Goal: Task Accomplishment & Management: Use online tool/utility

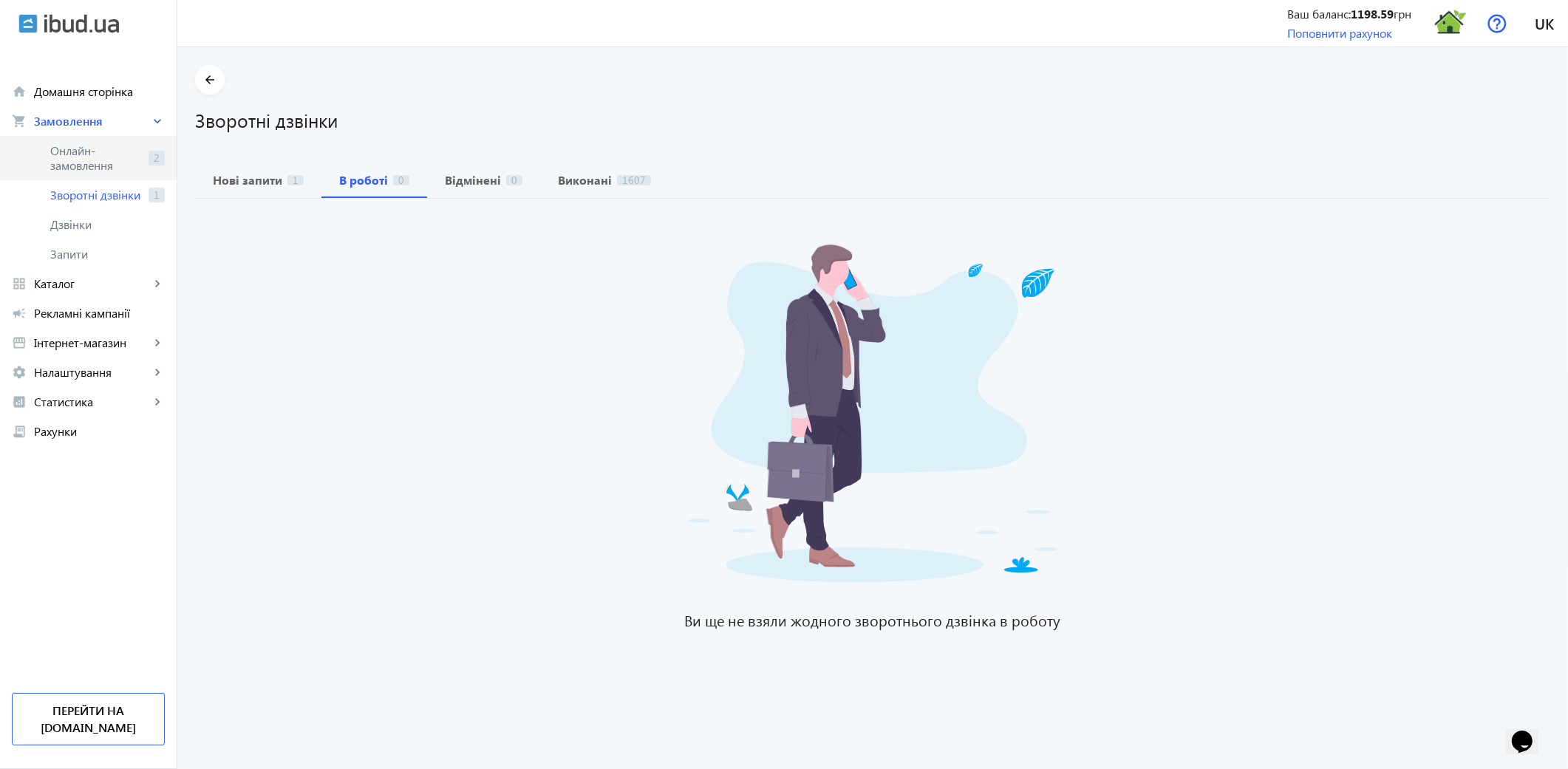
click at [95, 158] on span "Онлайн-замовлення" at bounding box center [96, 157] width 92 height 29
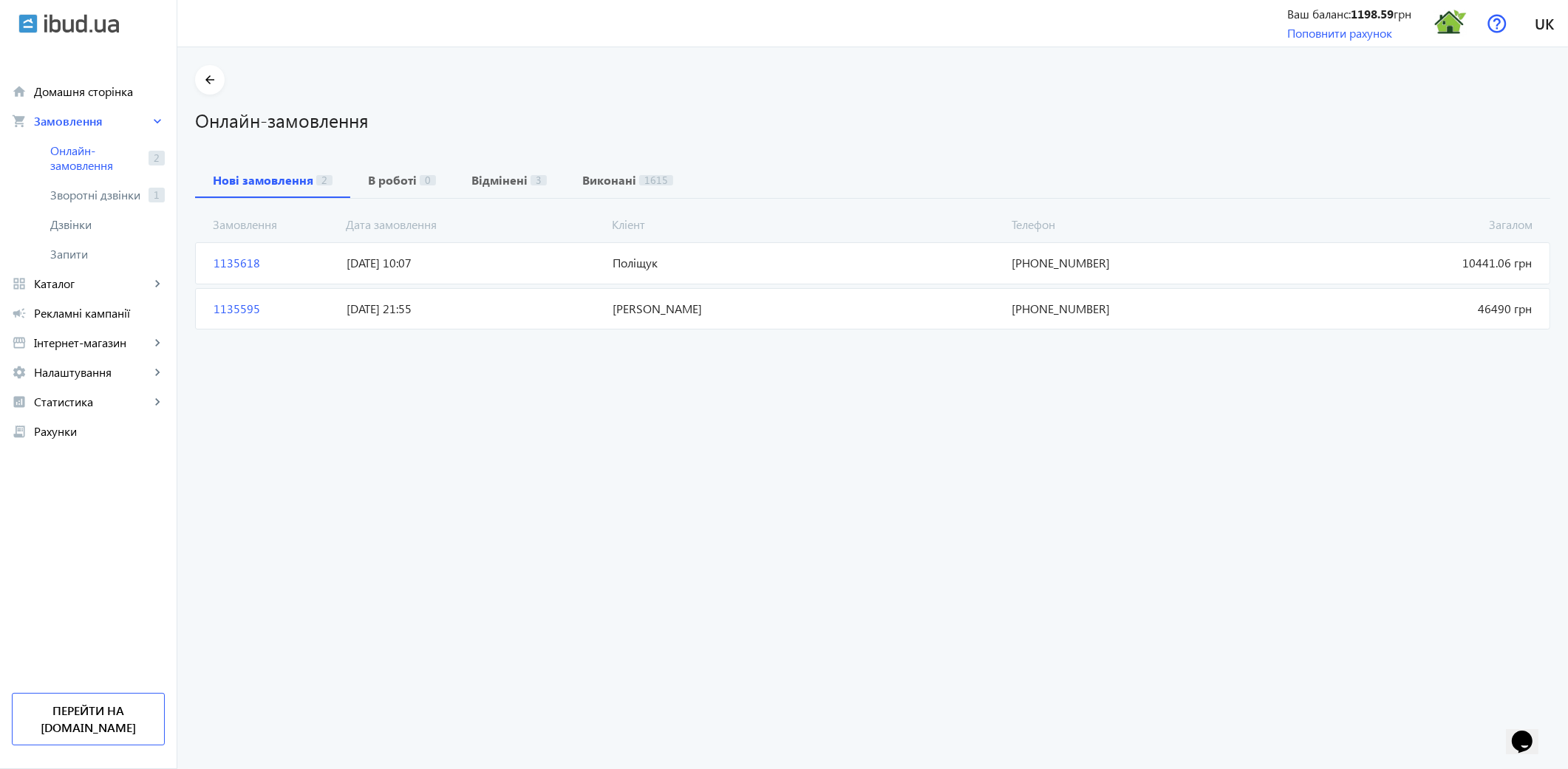
click at [232, 311] on span "1135595" at bounding box center [274, 309] width 133 height 17
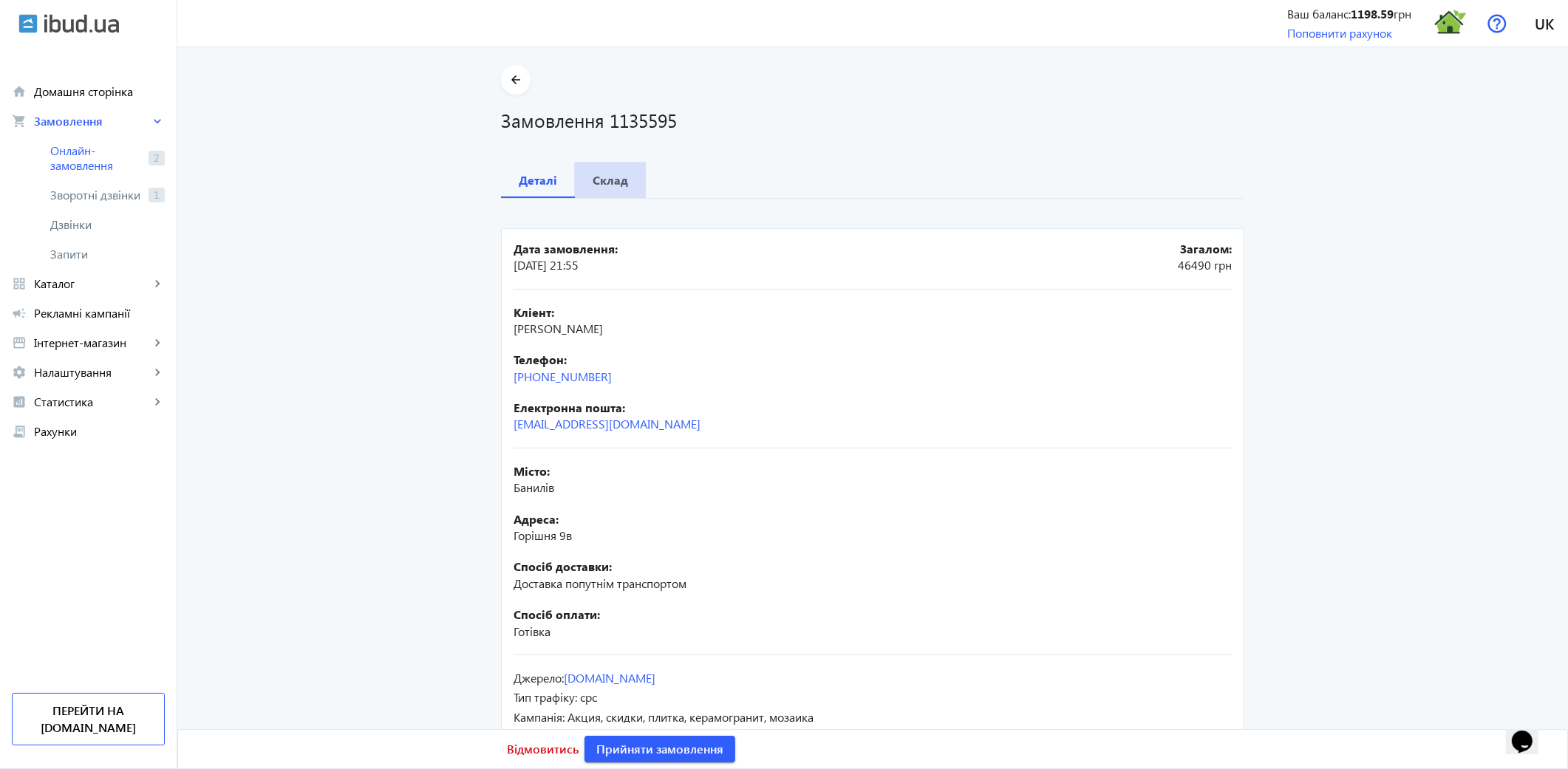
click at [610, 188] on span "Склад" at bounding box center [610, 180] width 36 height 36
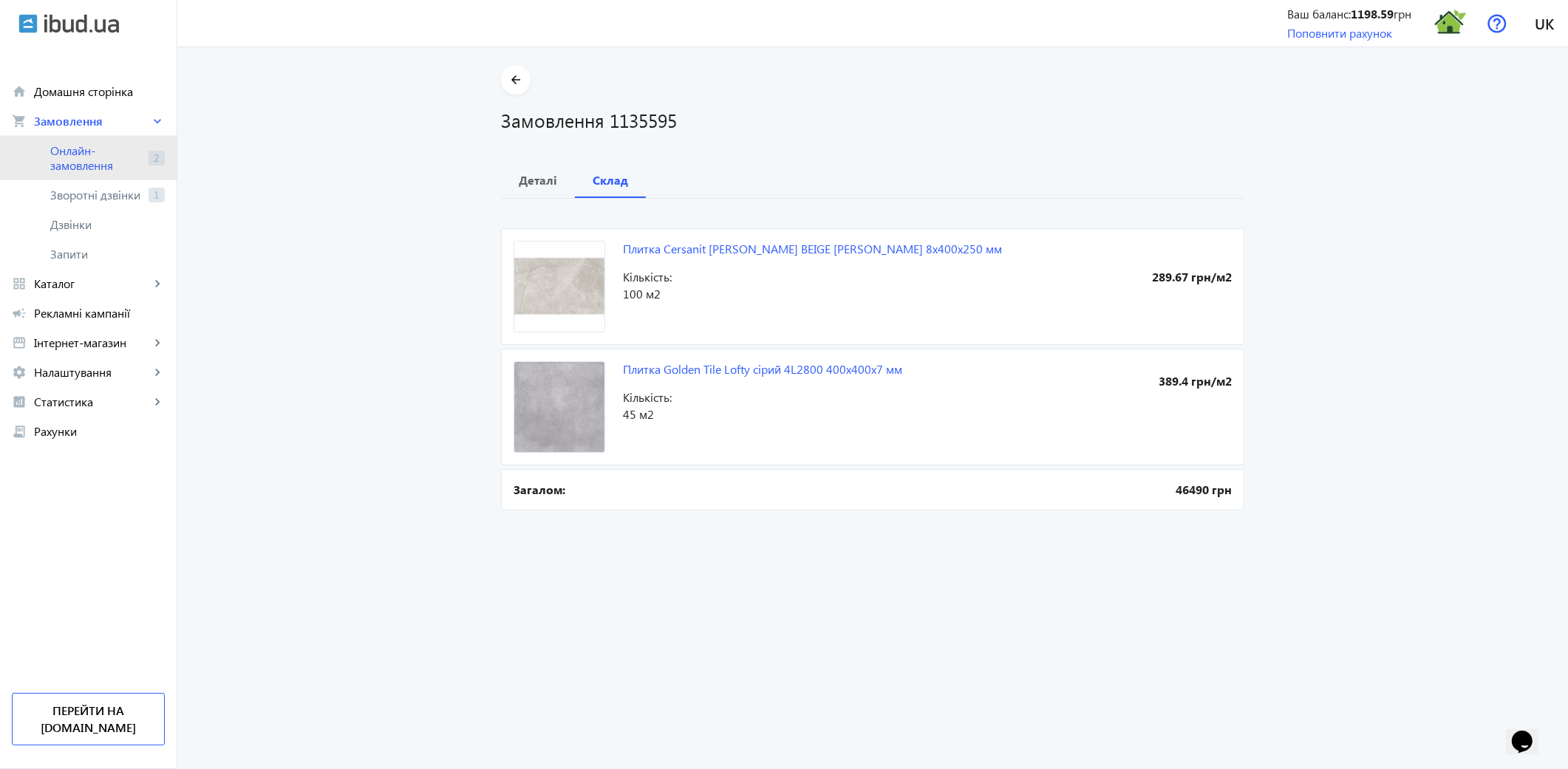
click at [92, 156] on span "Онлайн-замовлення" at bounding box center [96, 157] width 92 height 29
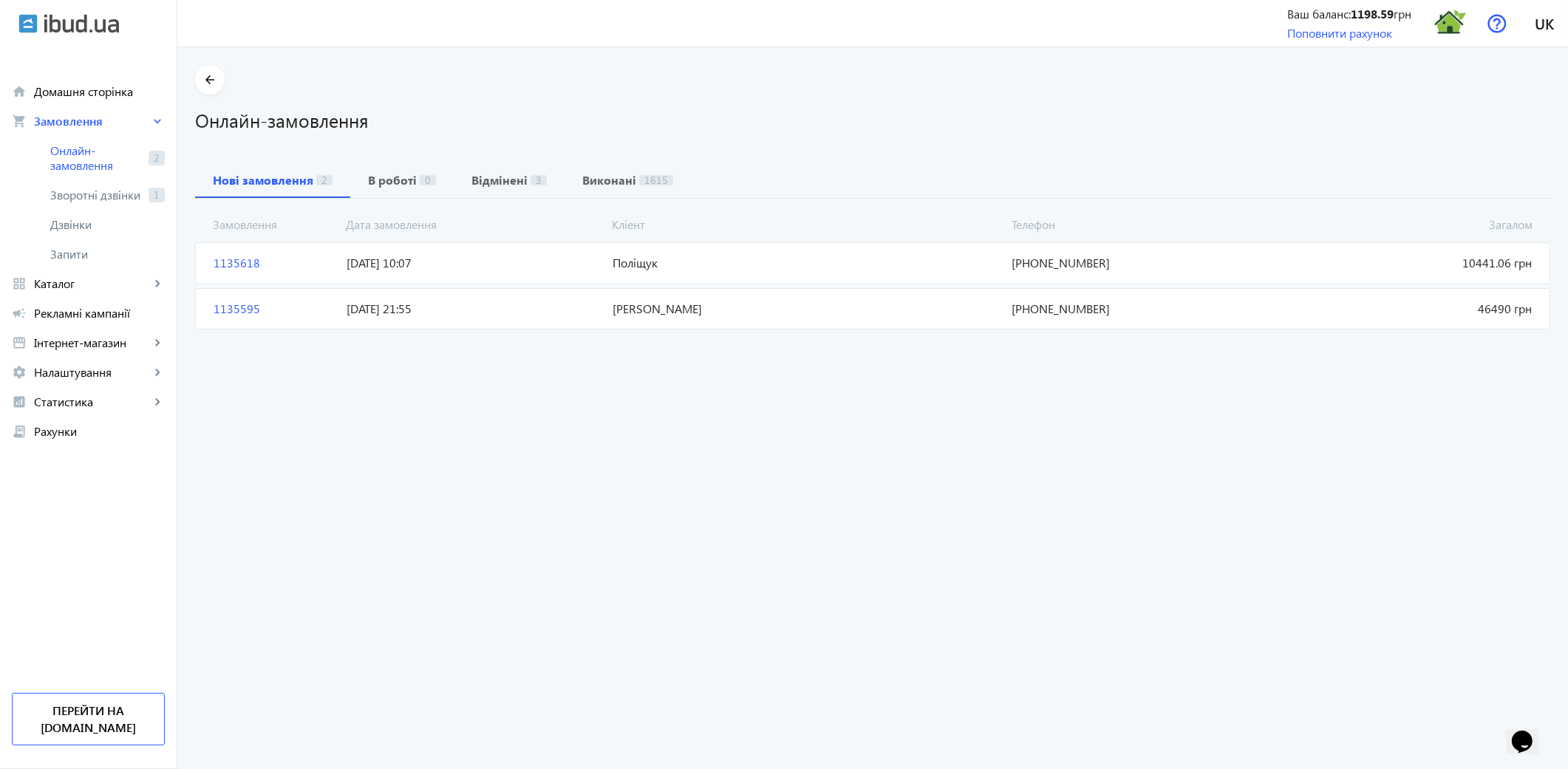
click at [232, 262] on span "1135618" at bounding box center [274, 263] width 133 height 17
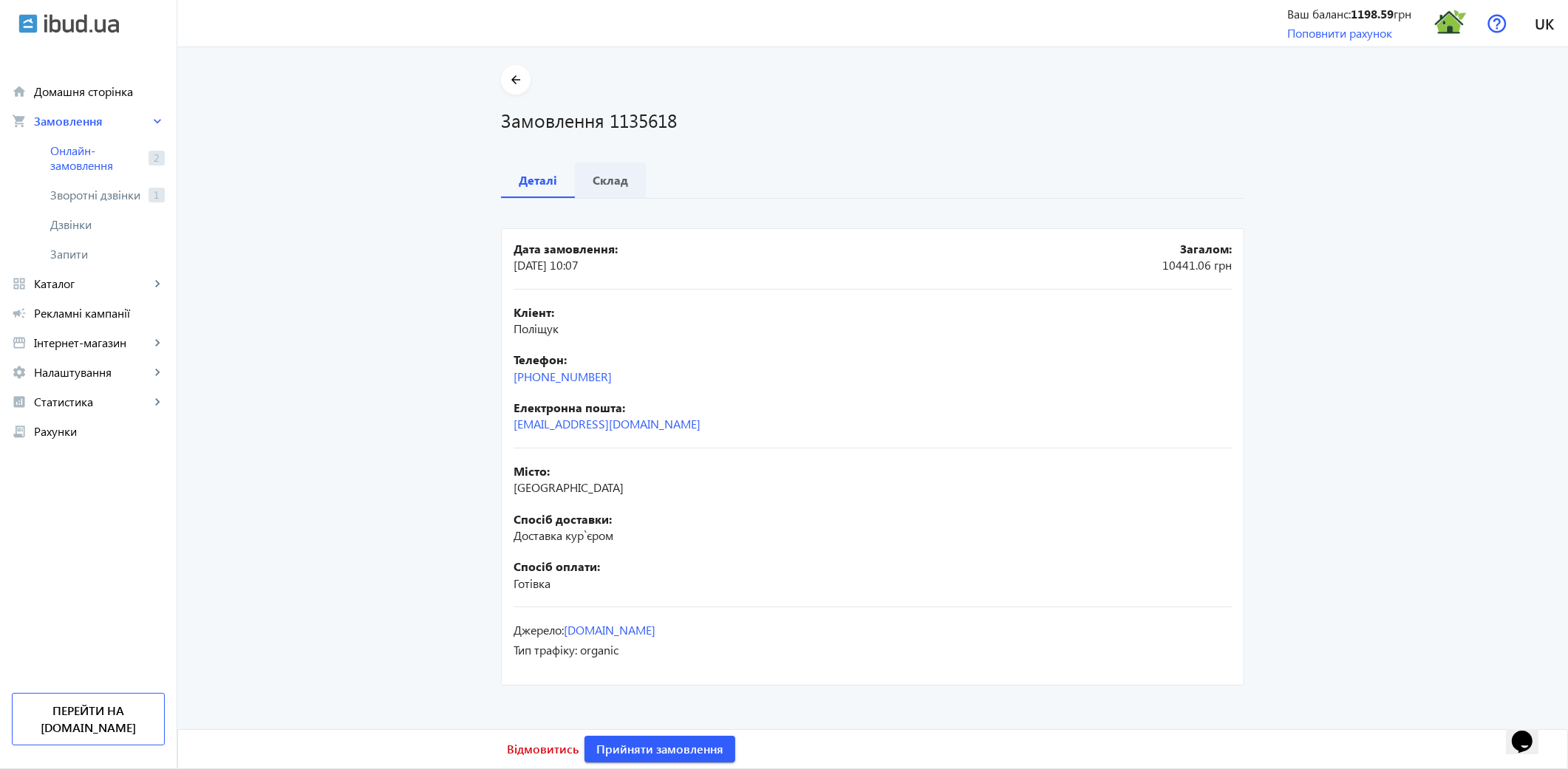
click at [613, 185] on b "Склад" at bounding box center [610, 180] width 36 height 12
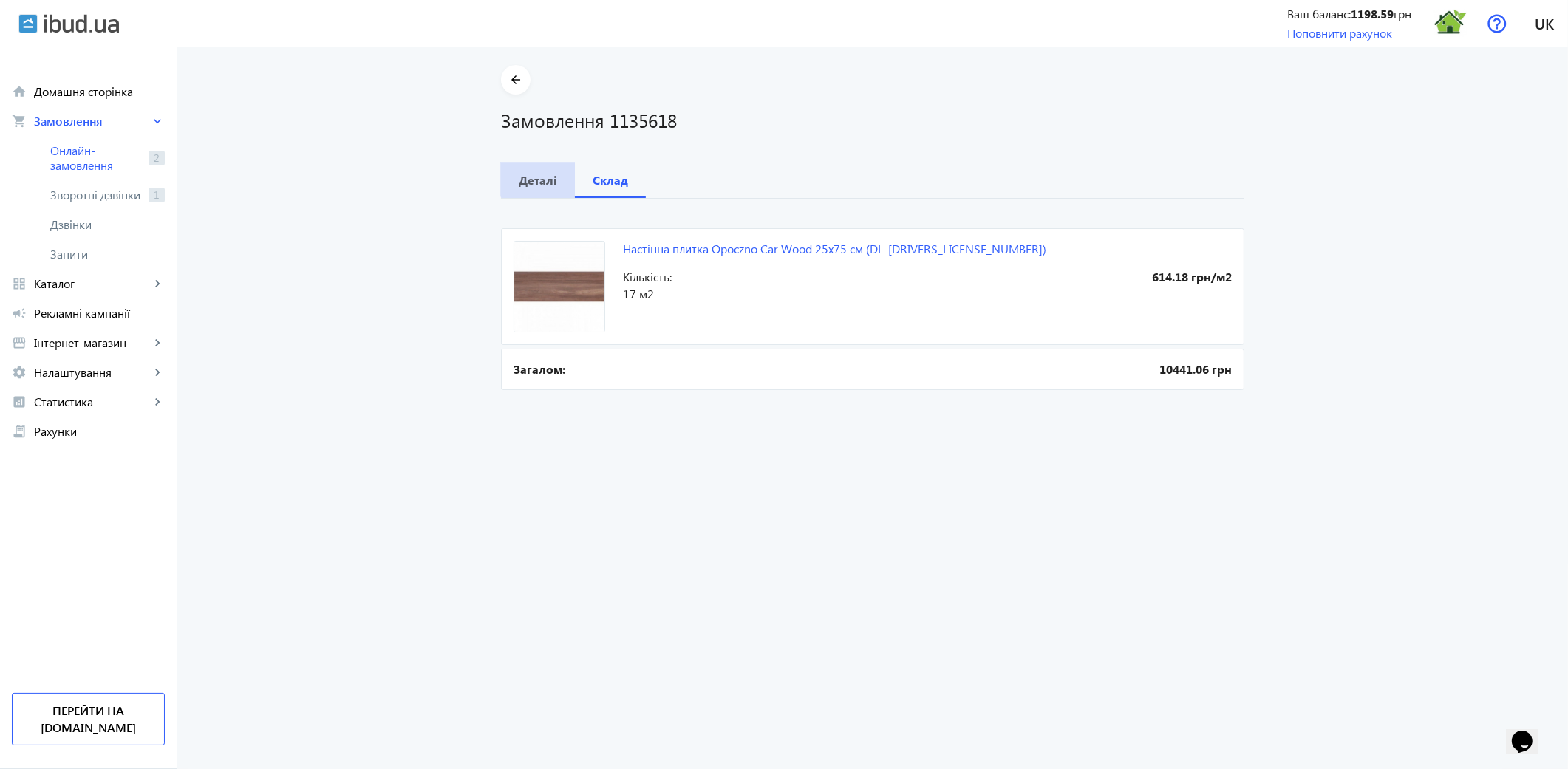
click at [537, 178] on b "Деталі" at bounding box center [538, 180] width 38 height 12
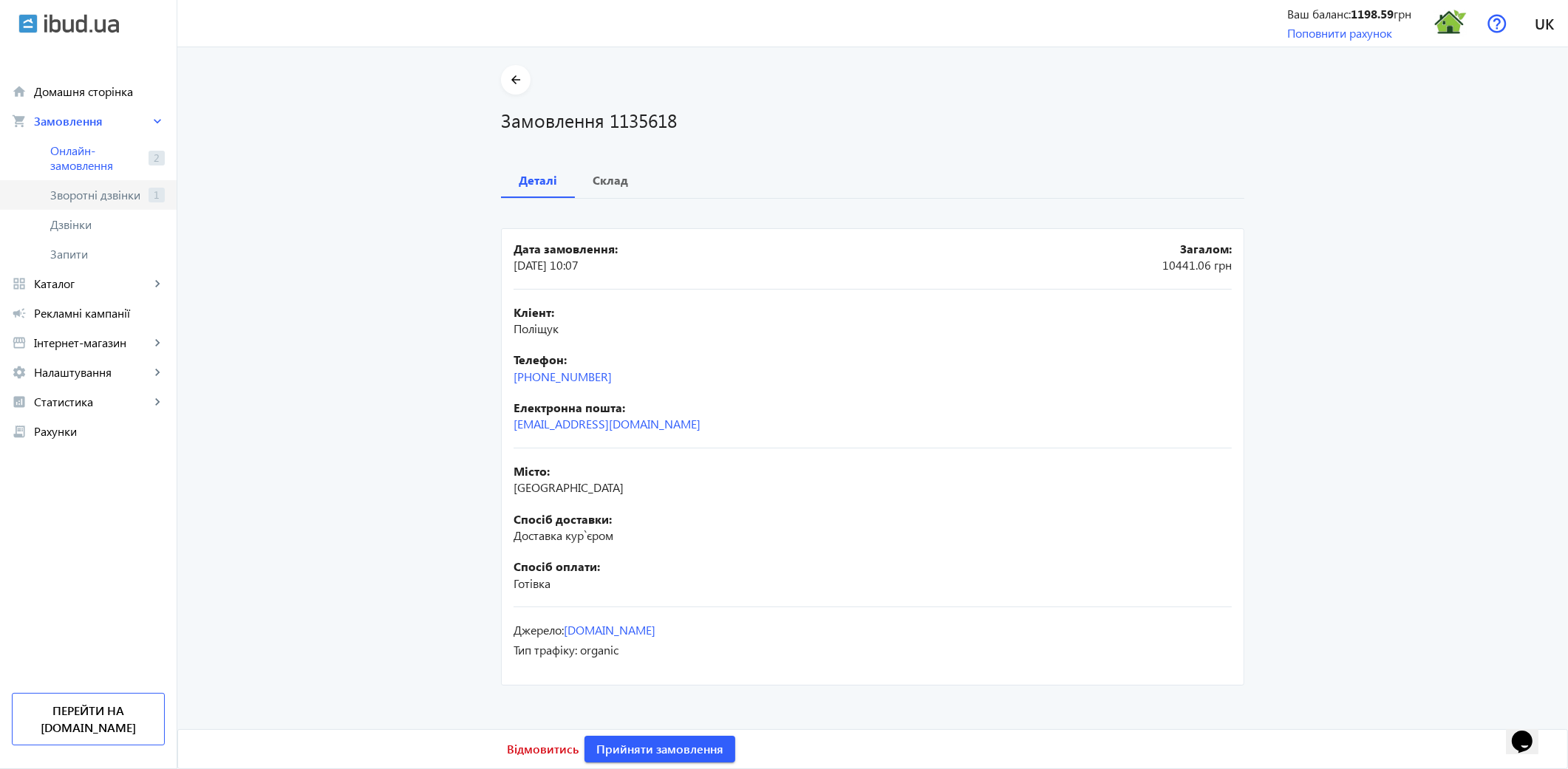
click at [122, 199] on span "Зворотні дзвінки" at bounding box center [96, 195] width 92 height 15
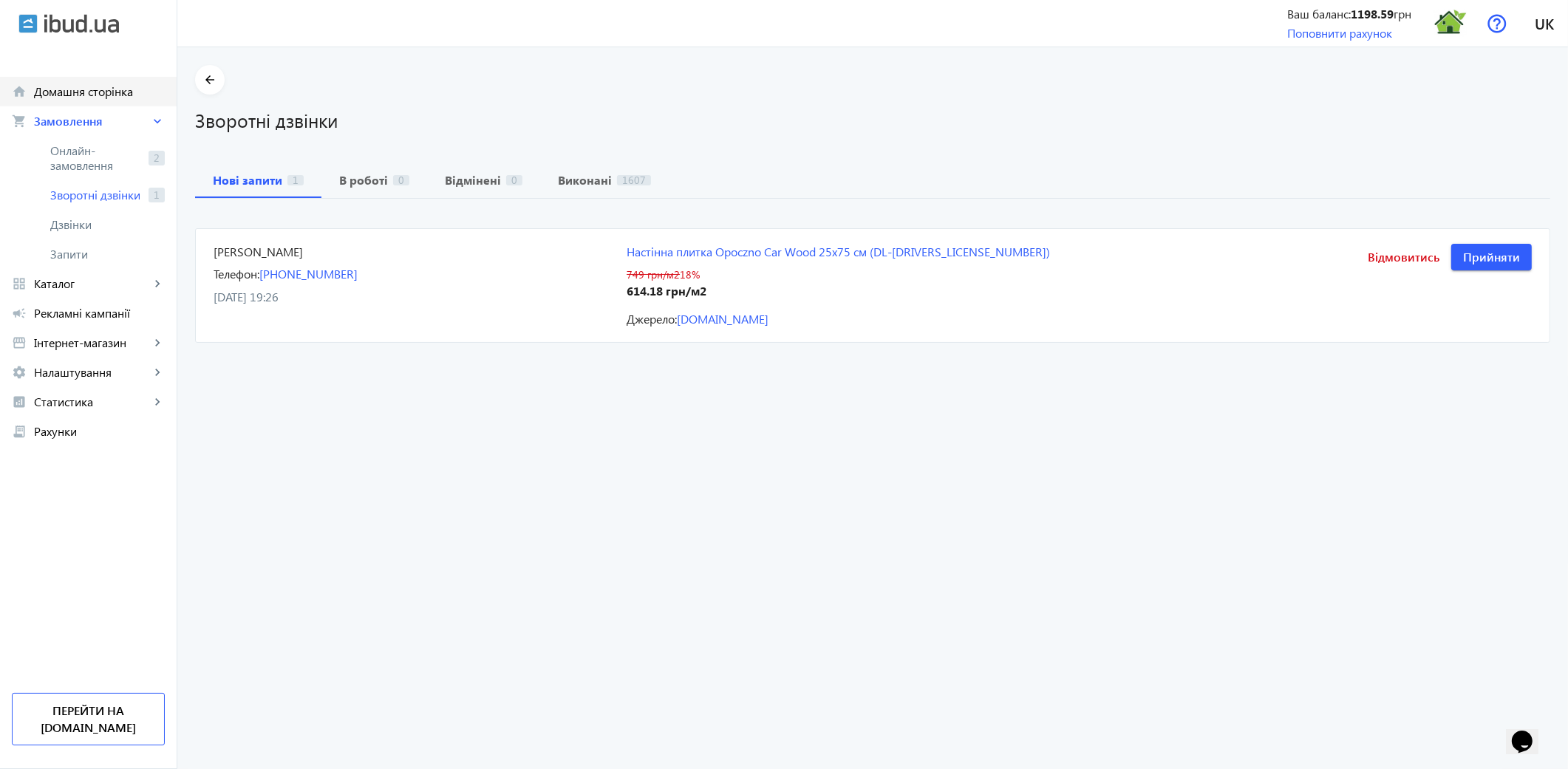
drag, startPoint x: 77, startPoint y: 116, endPoint x: 45, endPoint y: 97, distance: 37.2
click at [1511, 252] on span "Прийняти" at bounding box center [1491, 257] width 57 height 17
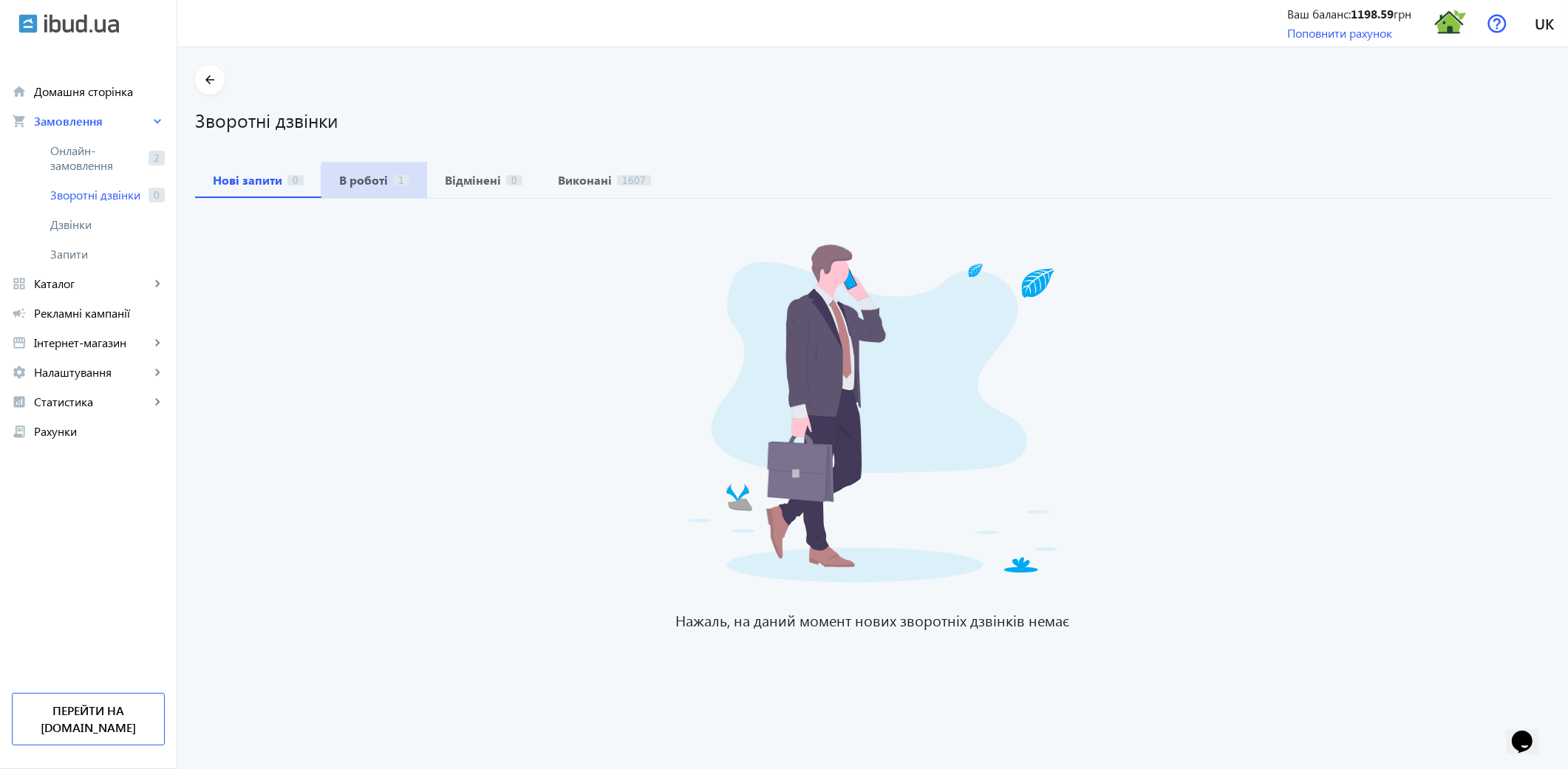
click at [376, 182] on b "В роботі" at bounding box center [363, 180] width 49 height 12
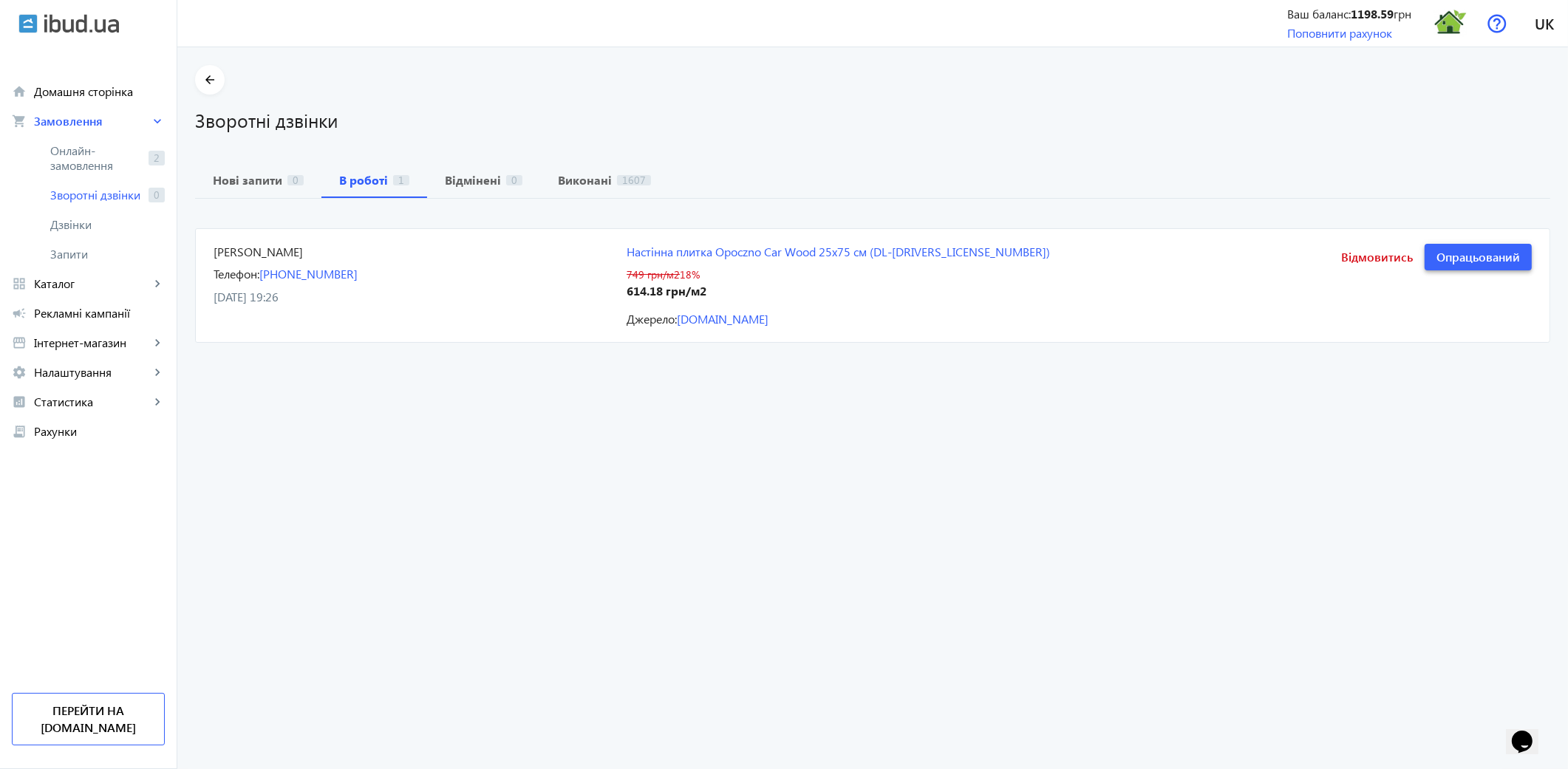
click at [1469, 258] on span "Опрацьований" at bounding box center [1478, 257] width 83 height 17
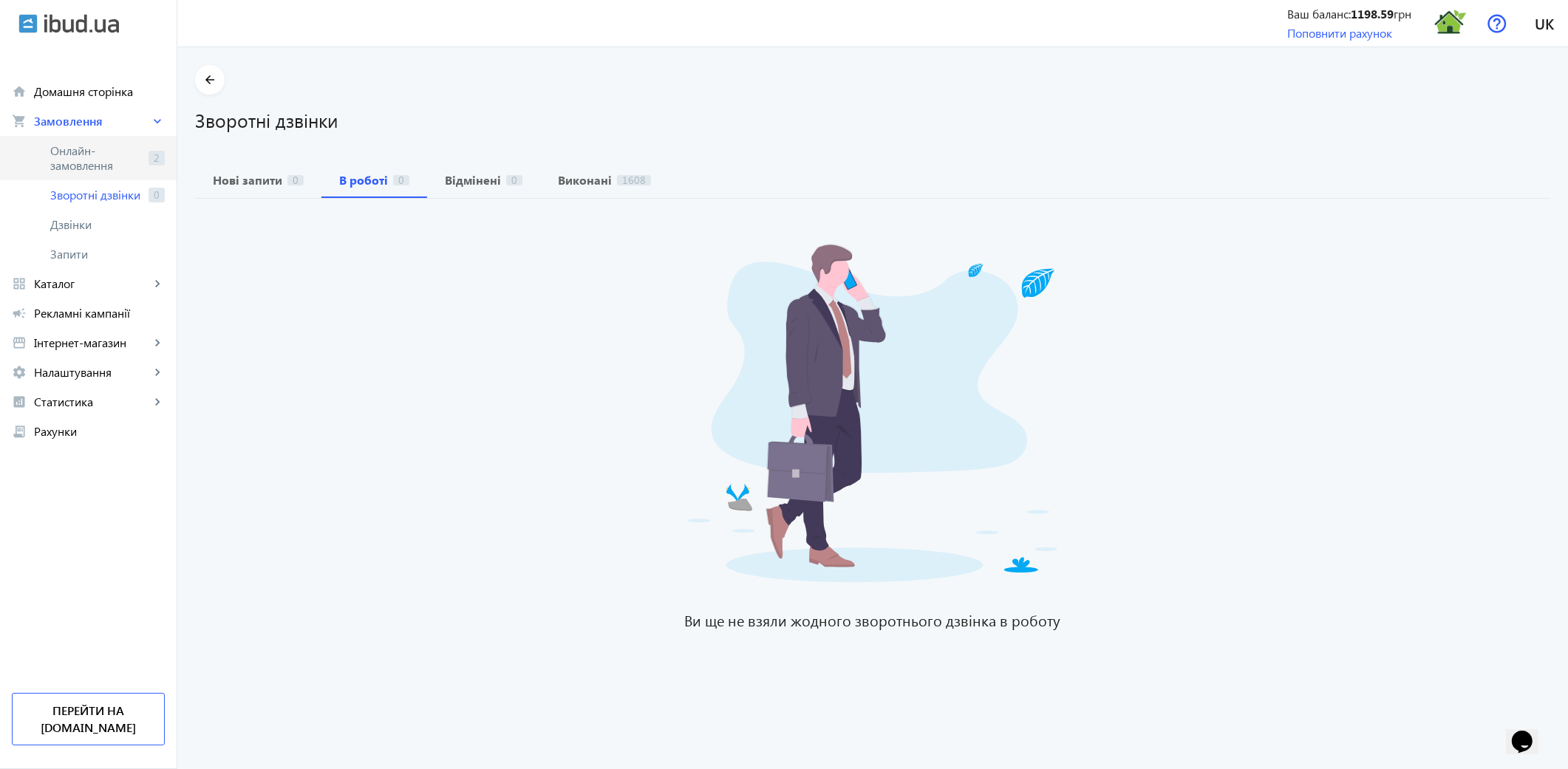
click at [84, 161] on span "Онлайн-замовлення" at bounding box center [96, 157] width 92 height 29
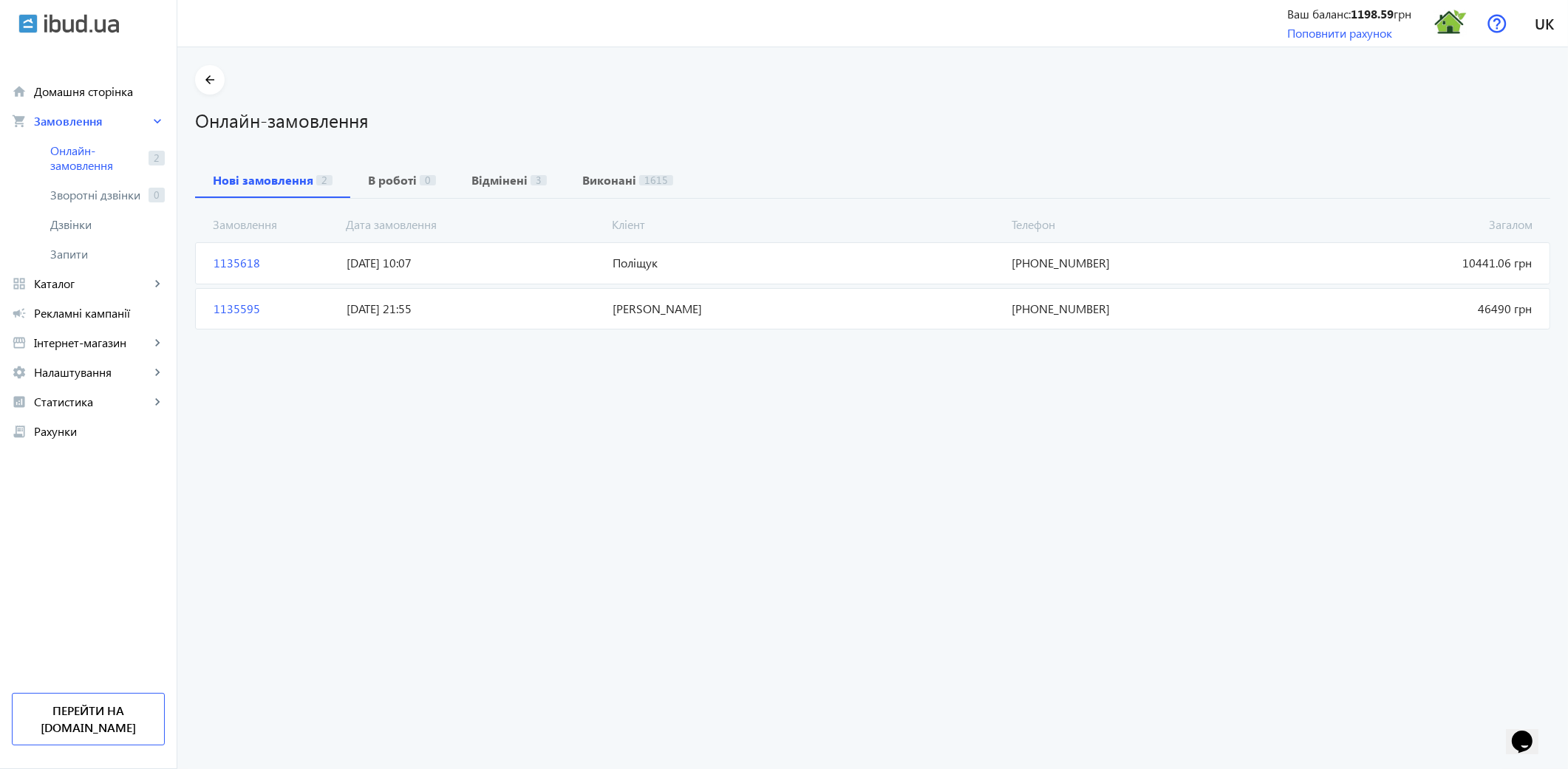
click at [232, 312] on span "1135595" at bounding box center [274, 309] width 133 height 17
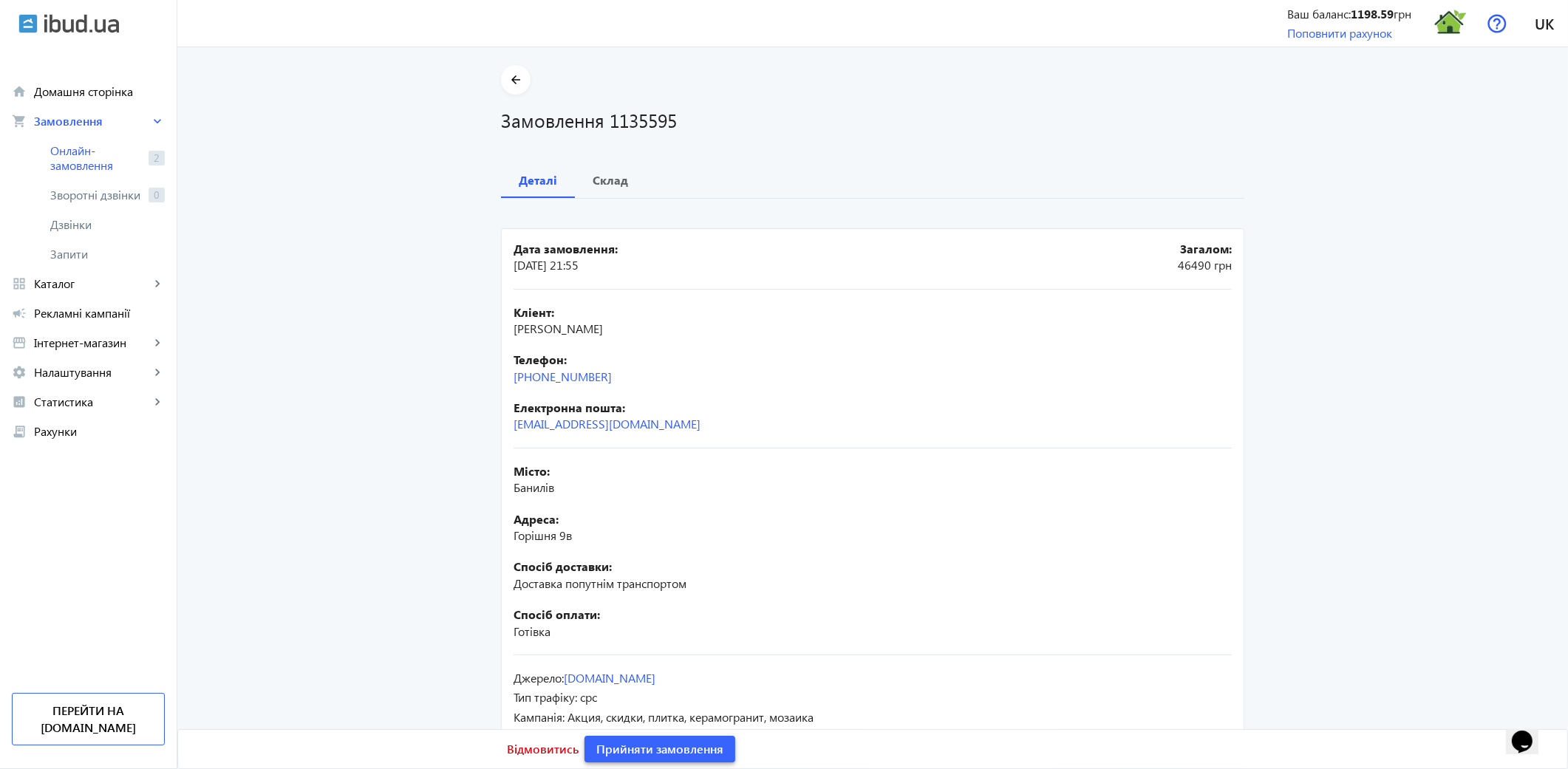
click at [651, 760] on span at bounding box center [660, 749] width 151 height 36
click at [650, 758] on span at bounding box center [669, 749] width 169 height 36
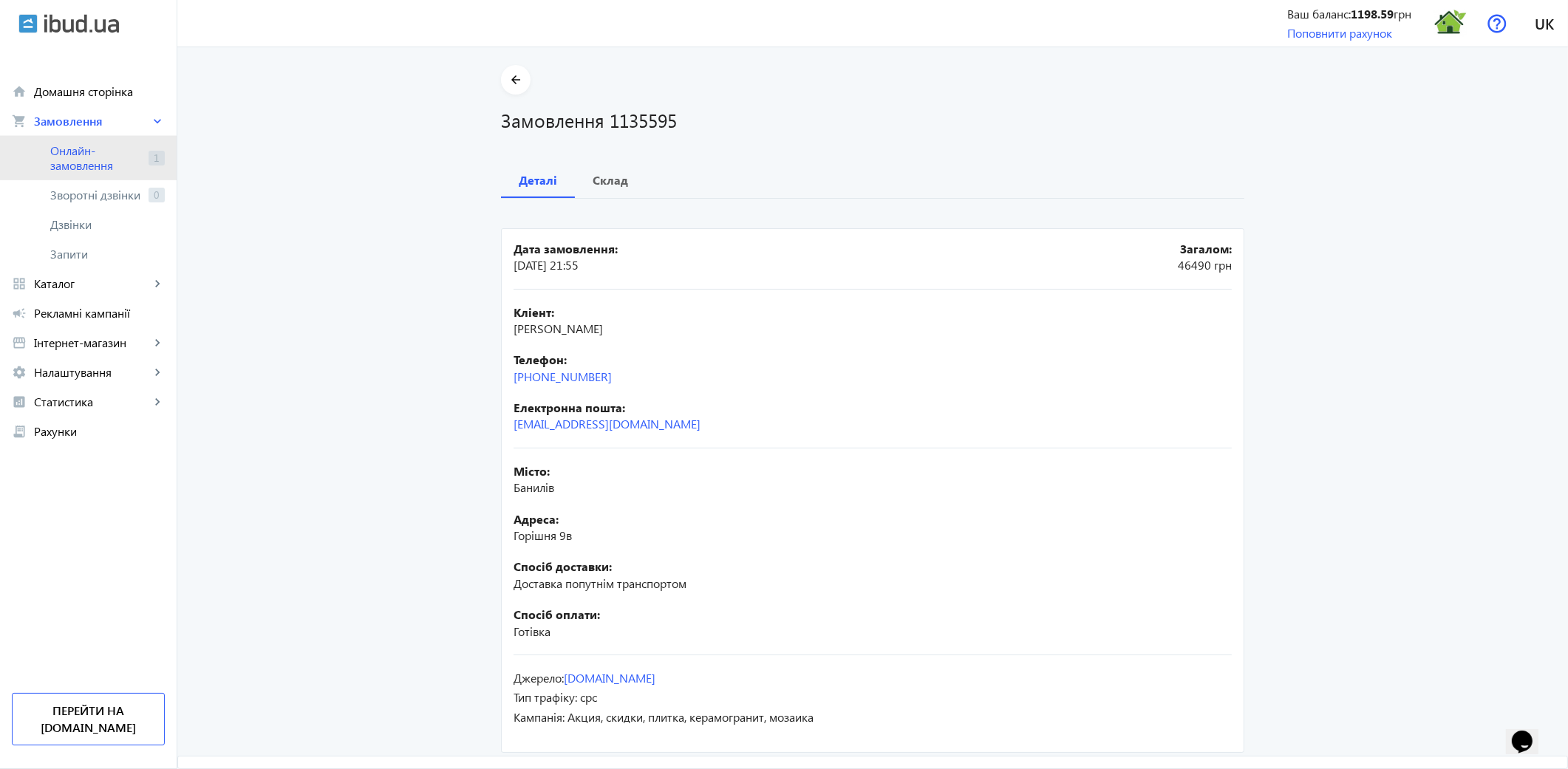
click at [78, 167] on span "Онлайн-замовлення" at bounding box center [96, 157] width 92 height 29
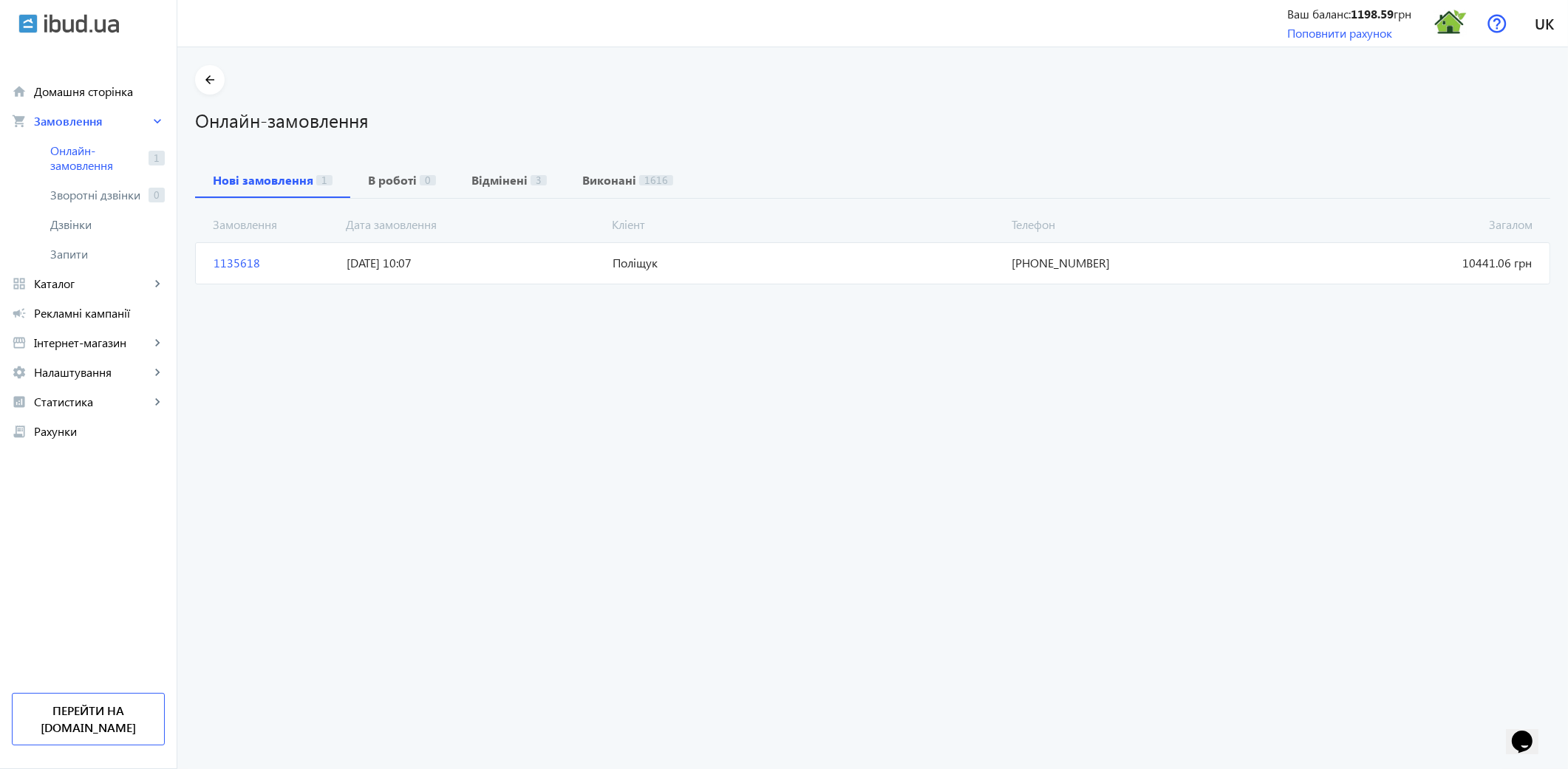
click at [218, 267] on span "1135618" at bounding box center [274, 263] width 133 height 17
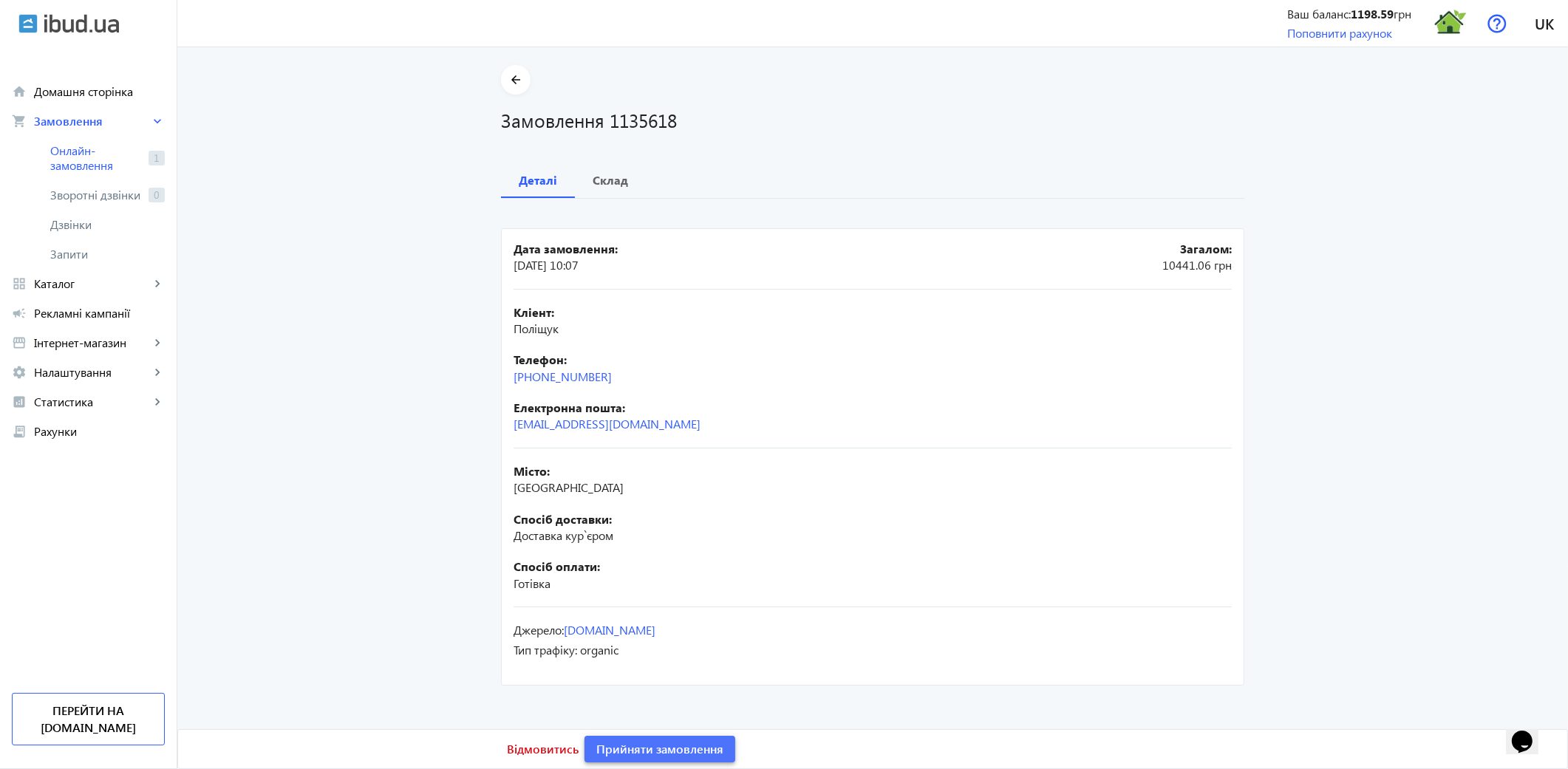
click at [663, 751] on span "Прийняти замовлення" at bounding box center [660, 750] width 127 height 17
click at [663, 751] on span "Замовлення опрацьоване" at bounding box center [669, 750] width 146 height 17
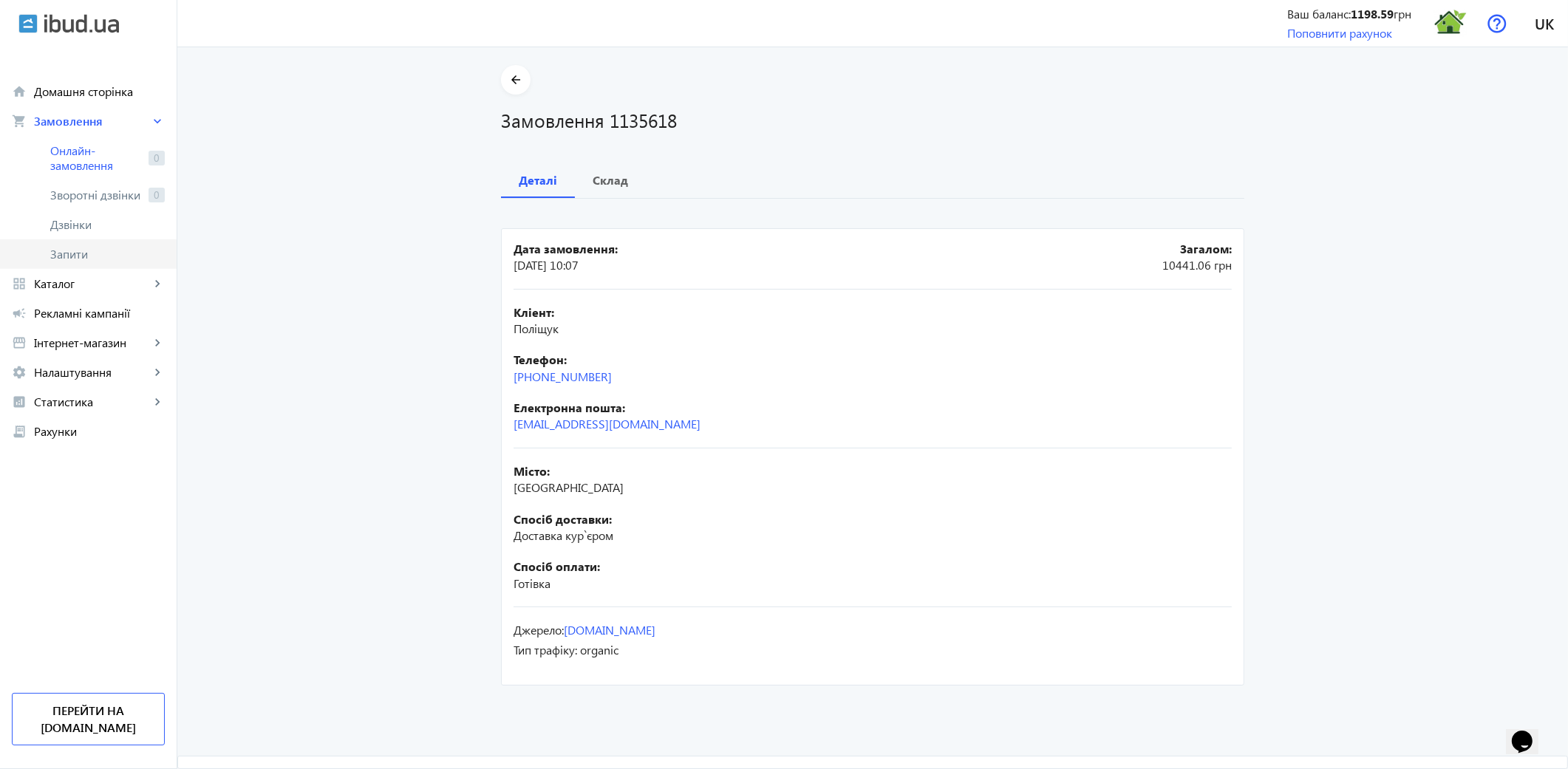
click at [38, 258] on link "Запити" at bounding box center [88, 253] width 177 height 29
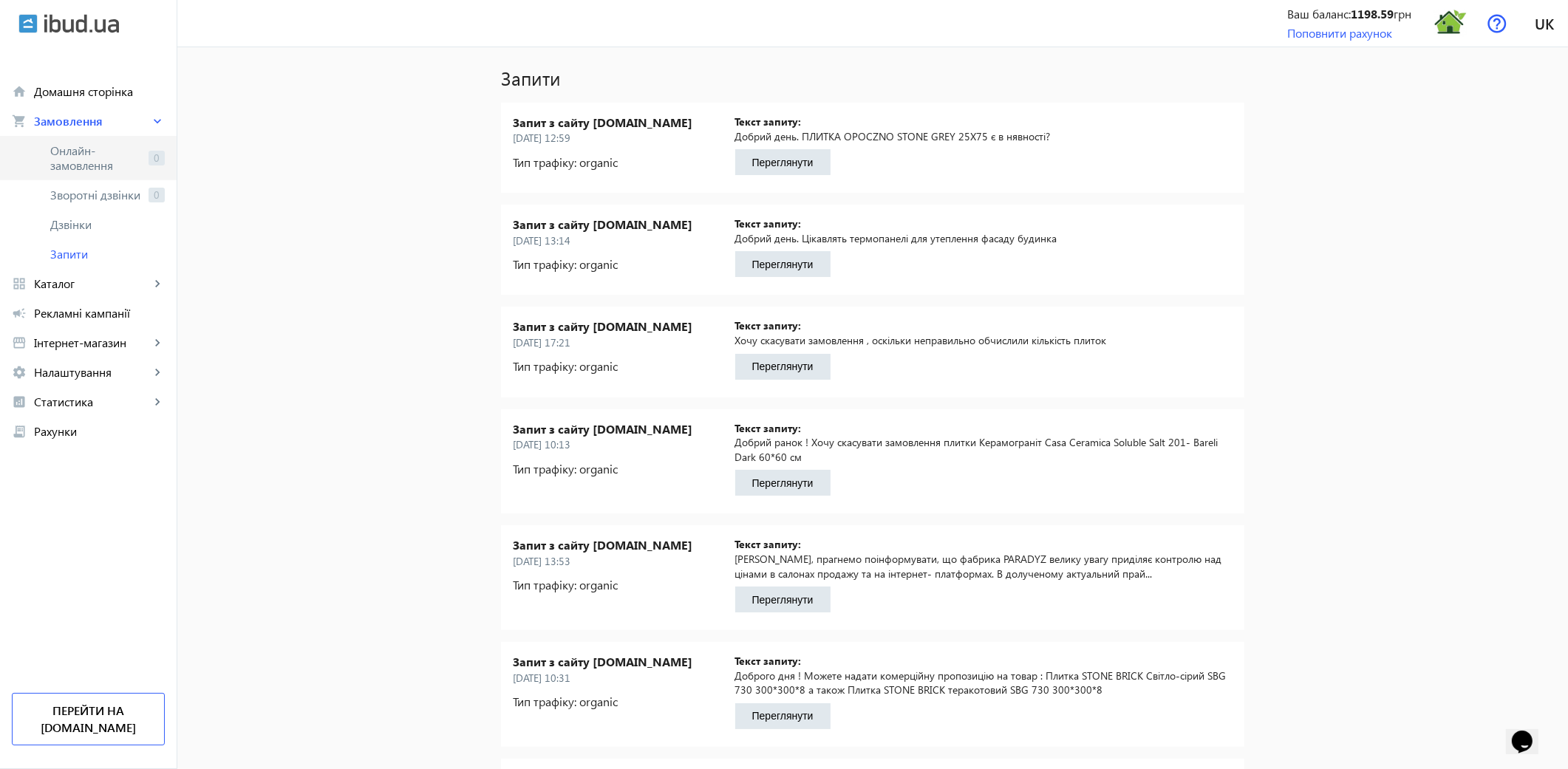
click at [77, 161] on span "Онлайн-замовлення" at bounding box center [96, 157] width 92 height 29
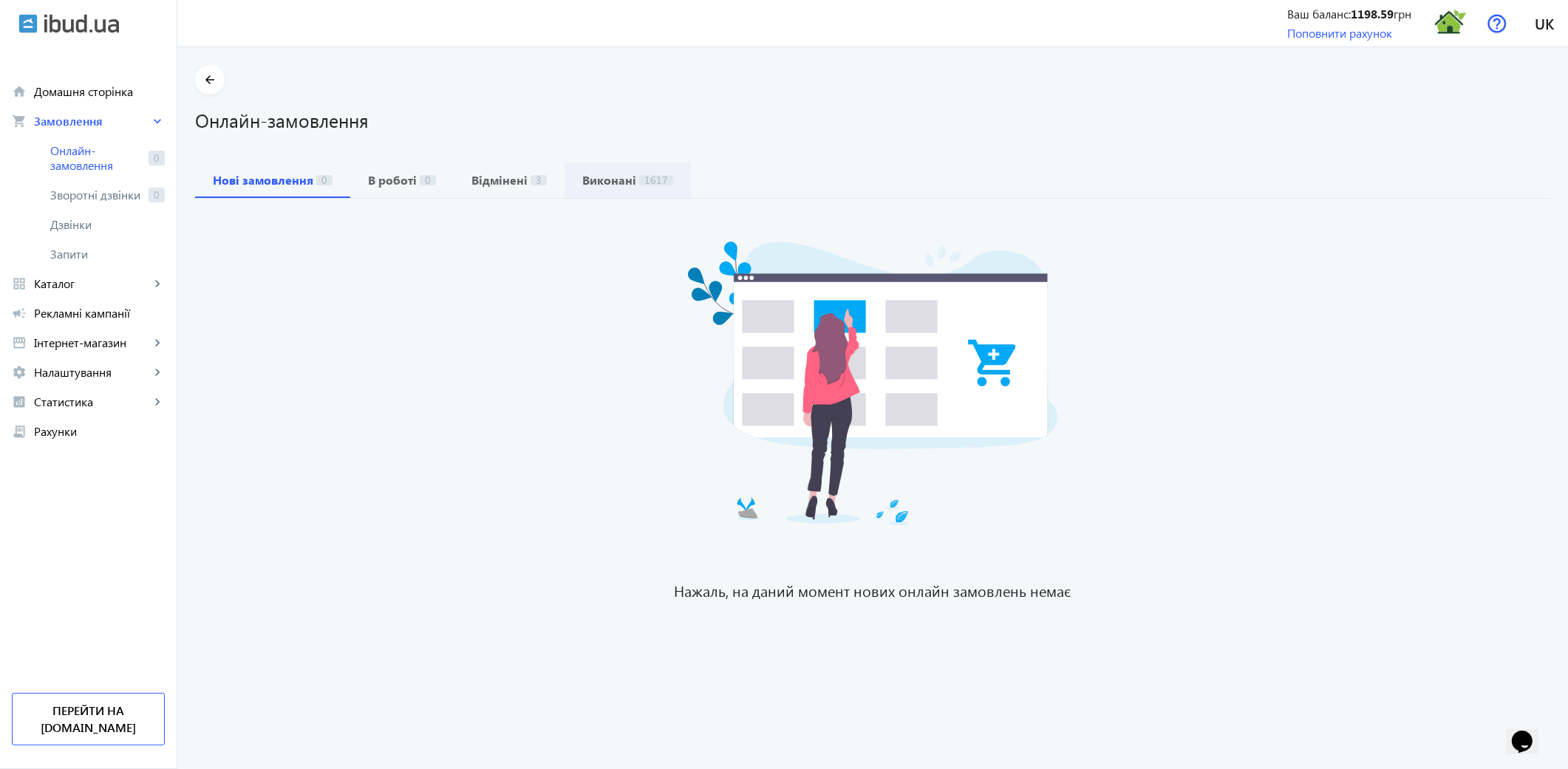
click at [599, 174] on b "Виконані" at bounding box center [609, 180] width 54 height 12
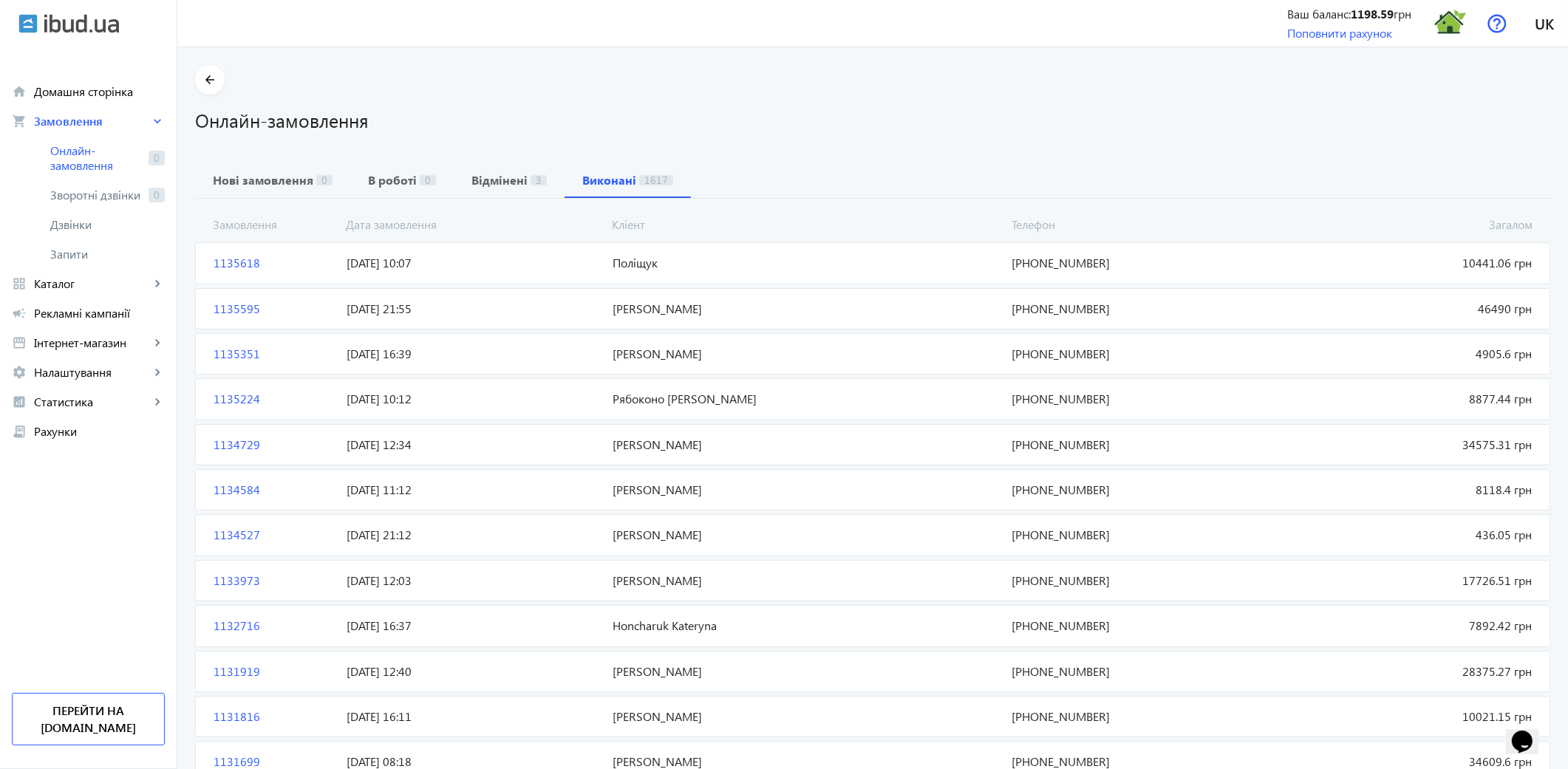
click at [227, 310] on span "1135595" at bounding box center [274, 309] width 133 height 17
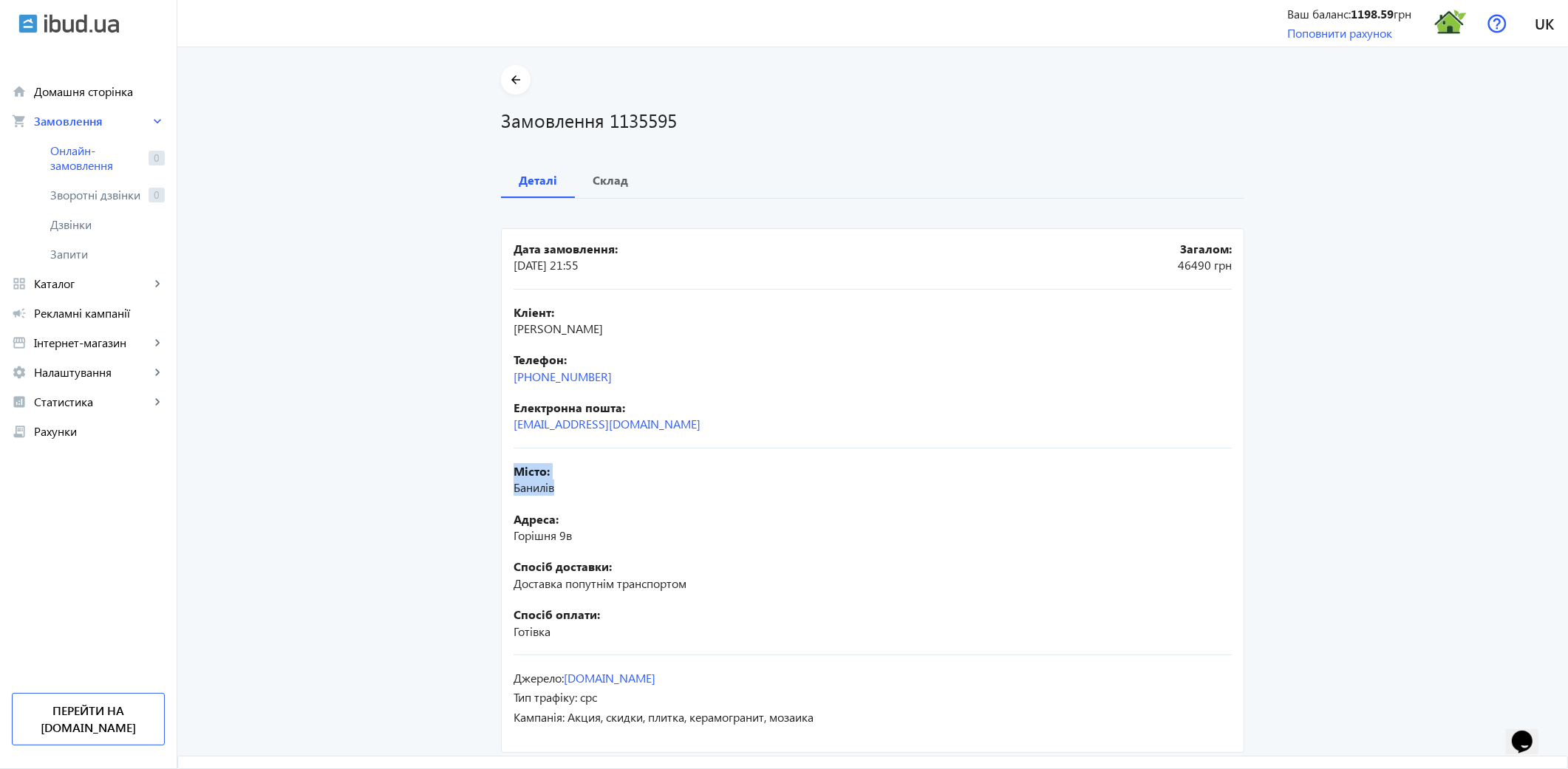
drag, startPoint x: 512, startPoint y: 471, endPoint x: 555, endPoint y: 485, distance: 45.2
click at [555, 485] on div "Місто: Банилів" at bounding box center [872, 480] width 718 height 33
copy div "Місто: Банилів"
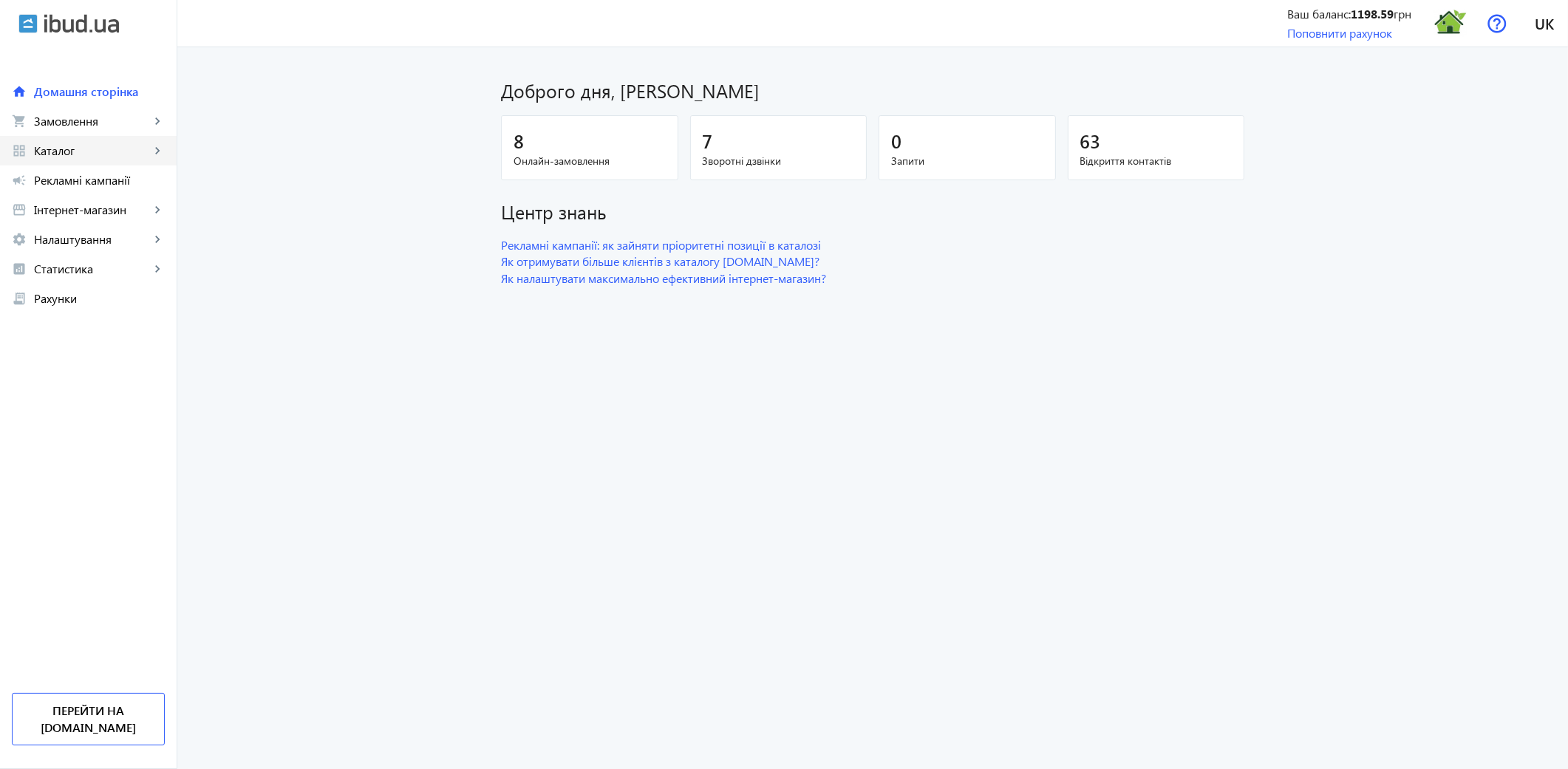
click at [85, 155] on span "Каталог" at bounding box center [92, 151] width 116 height 15
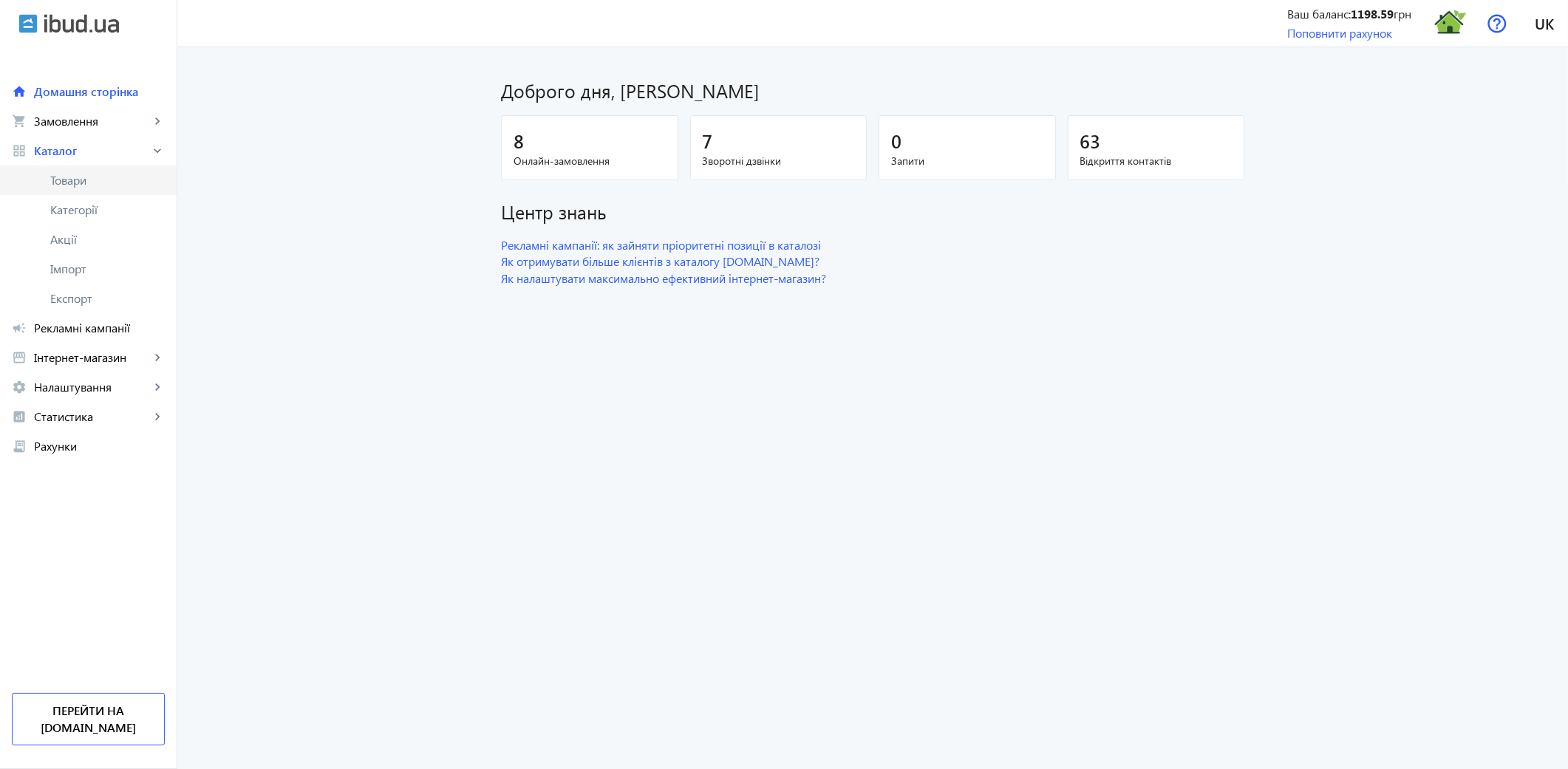
click at [83, 186] on span "Товари" at bounding box center [107, 181] width 114 height 15
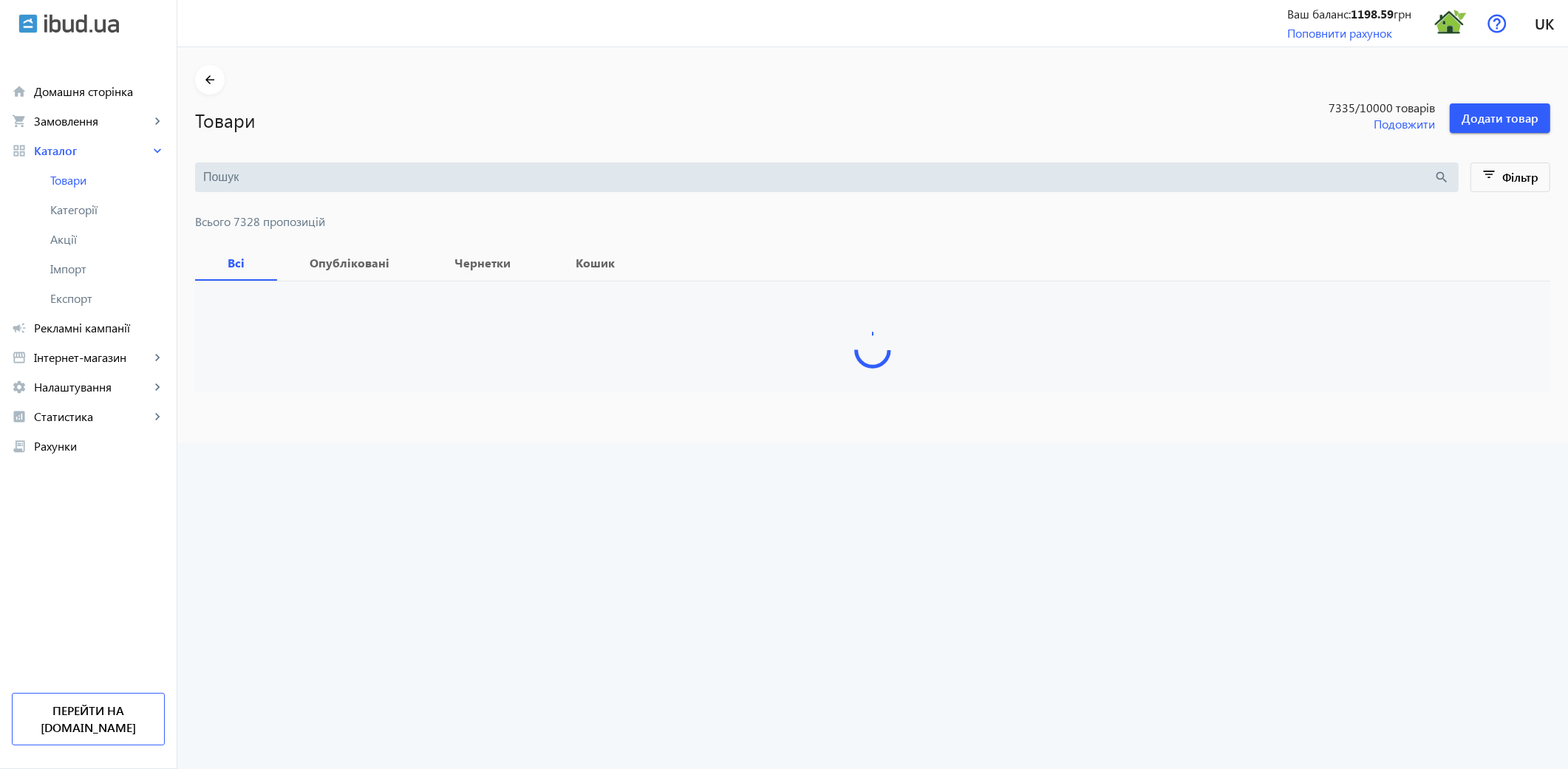
click at [232, 176] on input "search" at bounding box center [819, 177] width 1231 height 17
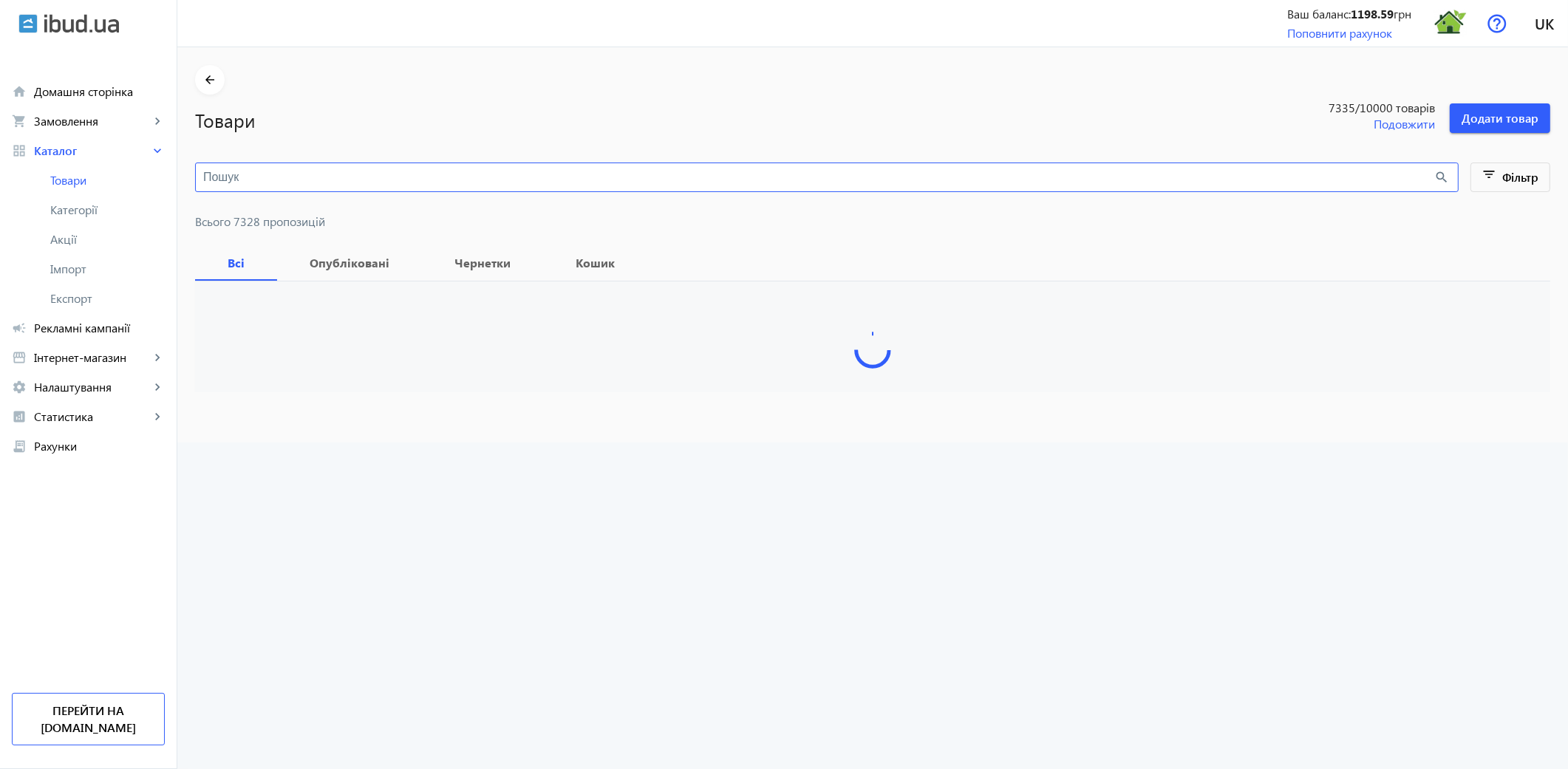
paste input "25х75"
type input "25х75"
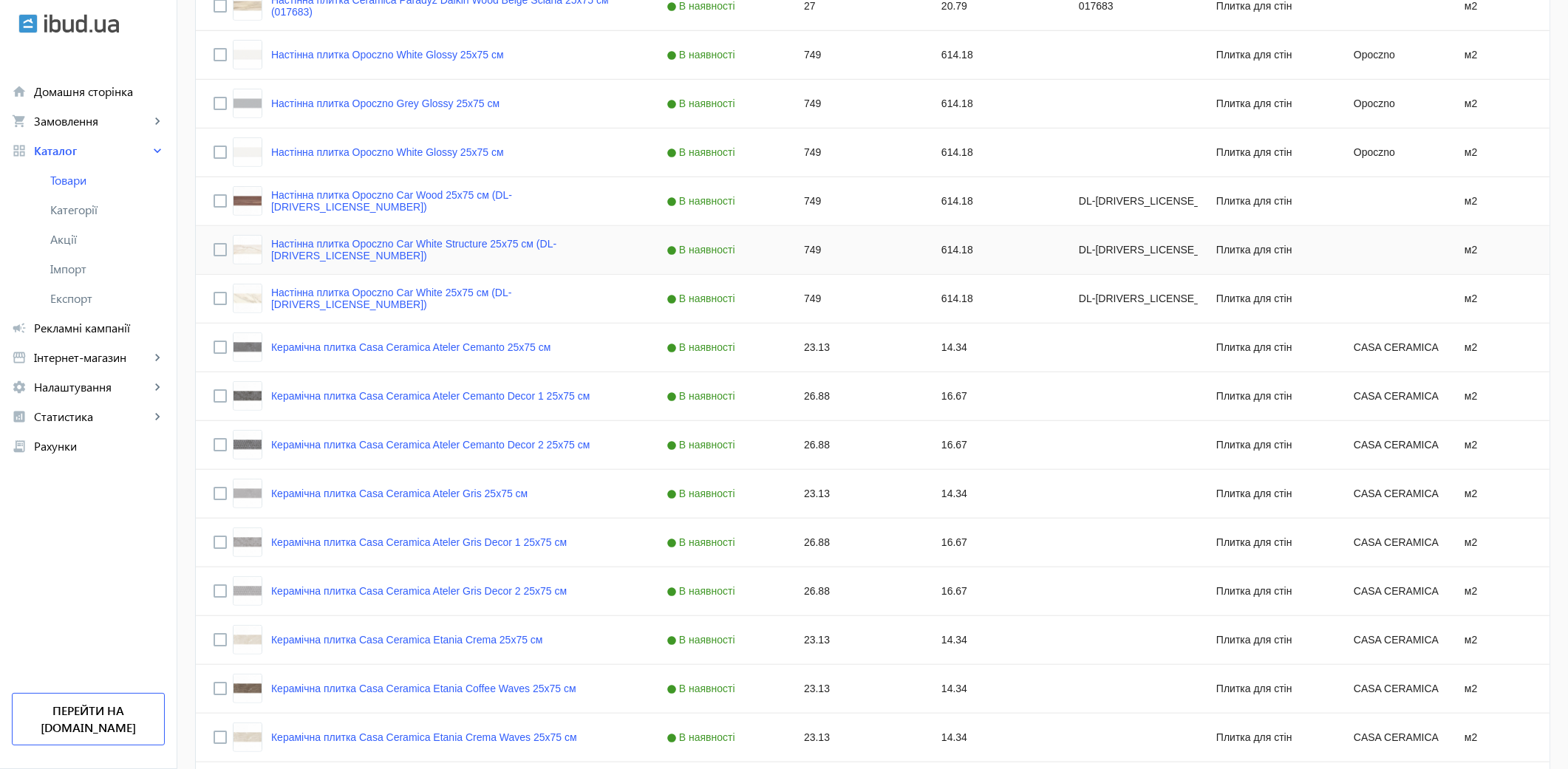
scroll to position [1149, 0]
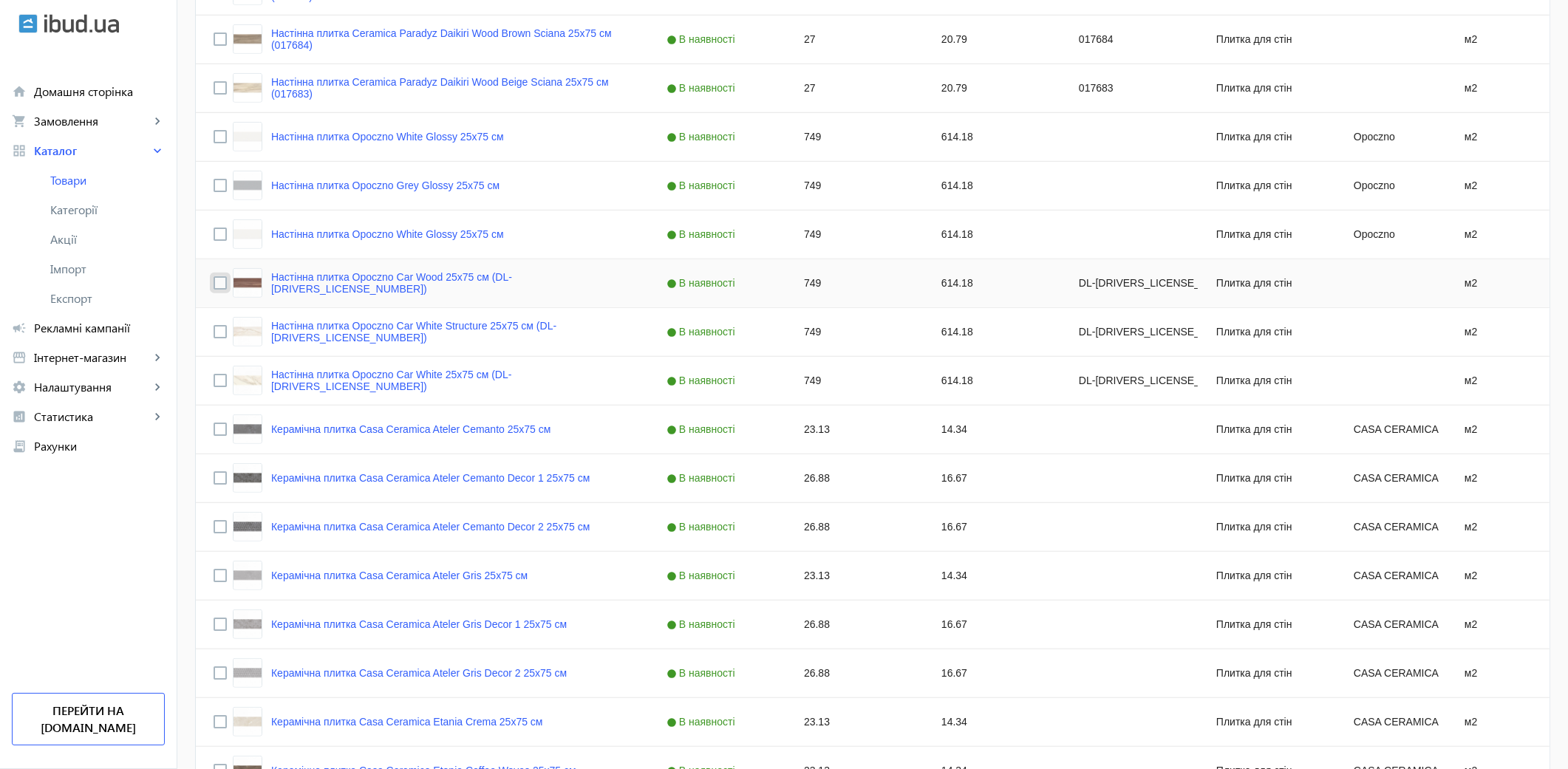
click at [213, 285] on input "Press Space to toggle row selection (unchecked)" at bounding box center [220, 283] width 13 height 13
checkbox input "true"
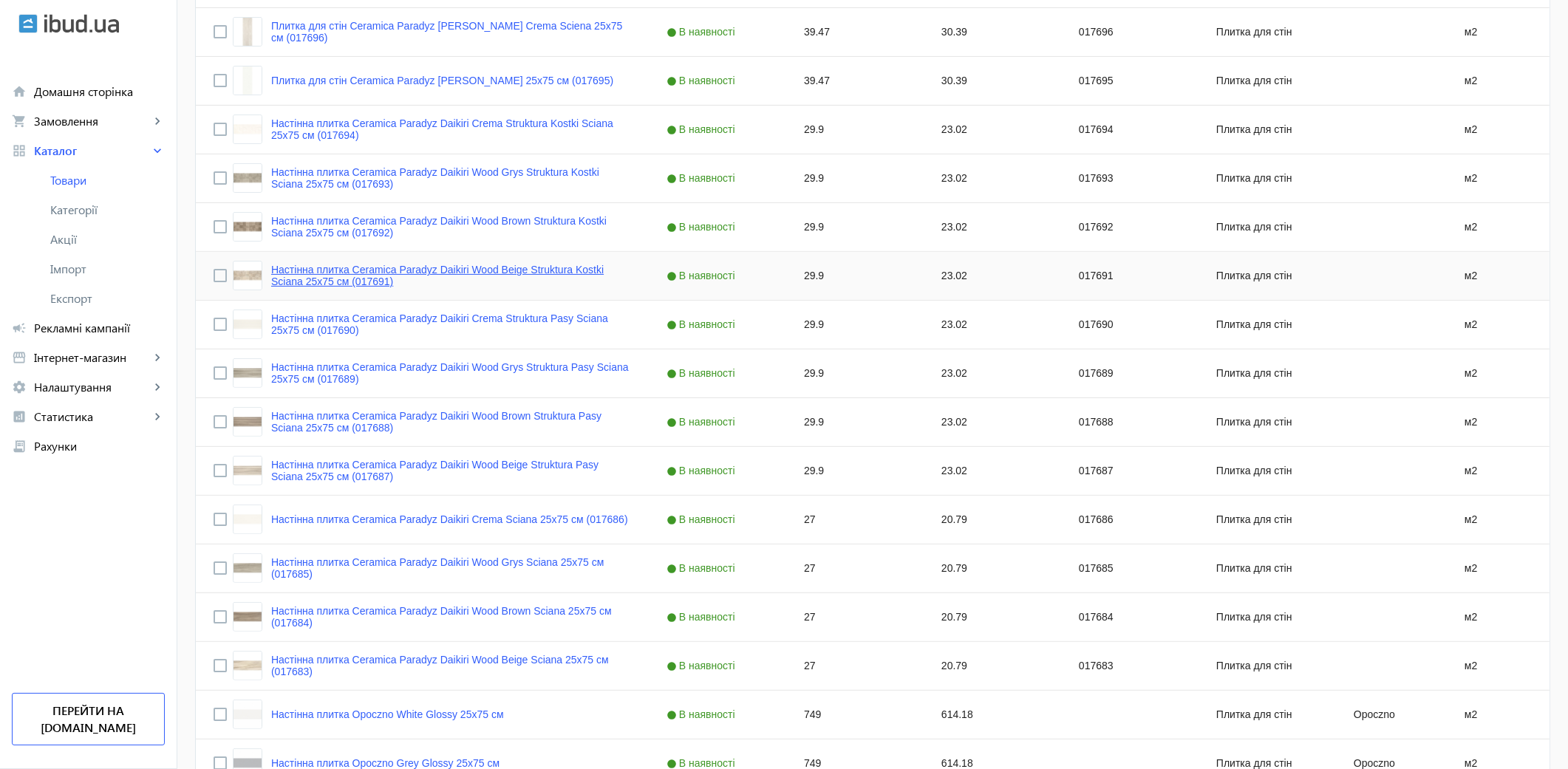
scroll to position [0, 0]
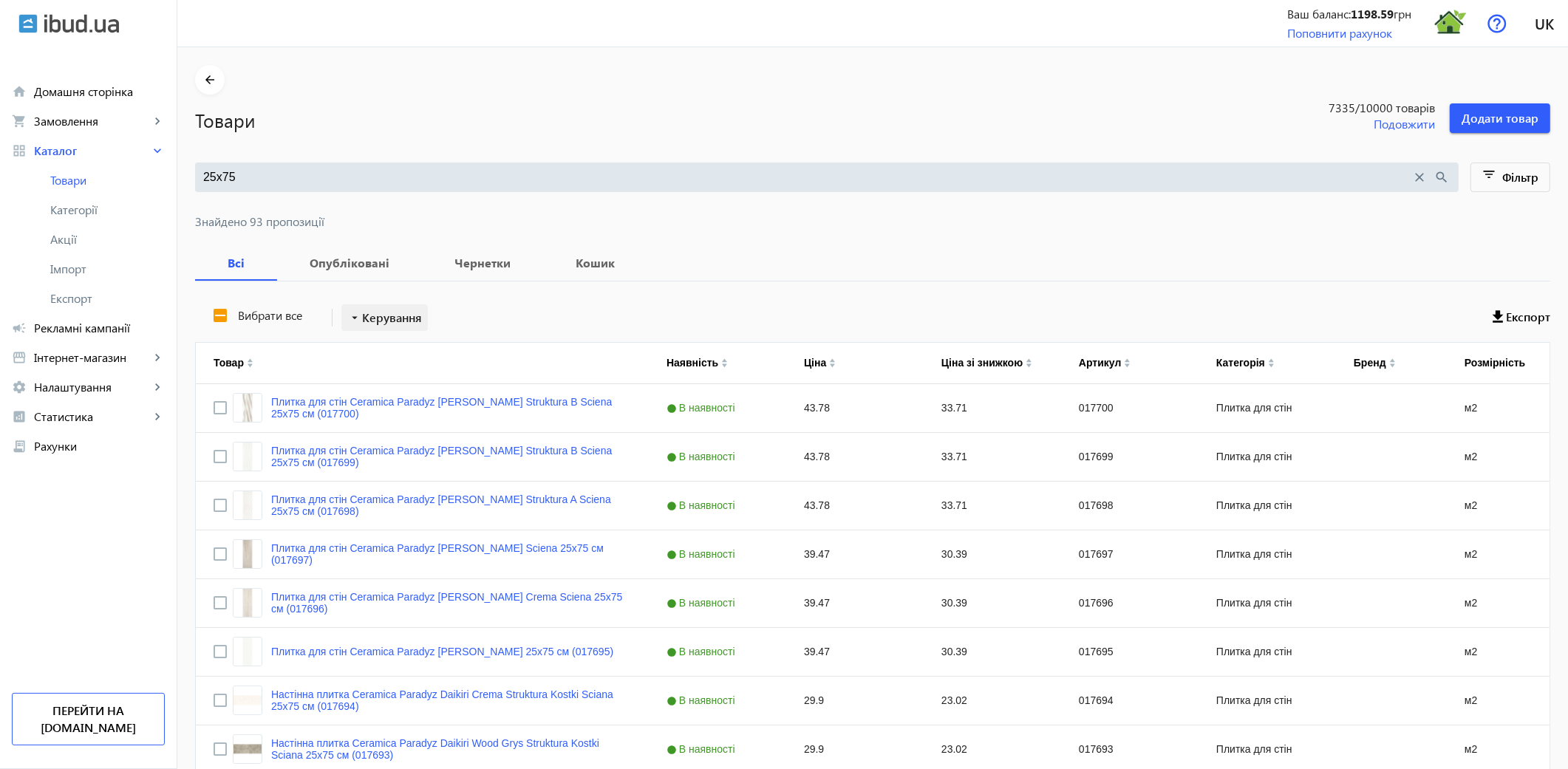
click at [407, 312] on span "Керування" at bounding box center [392, 317] width 60 height 17
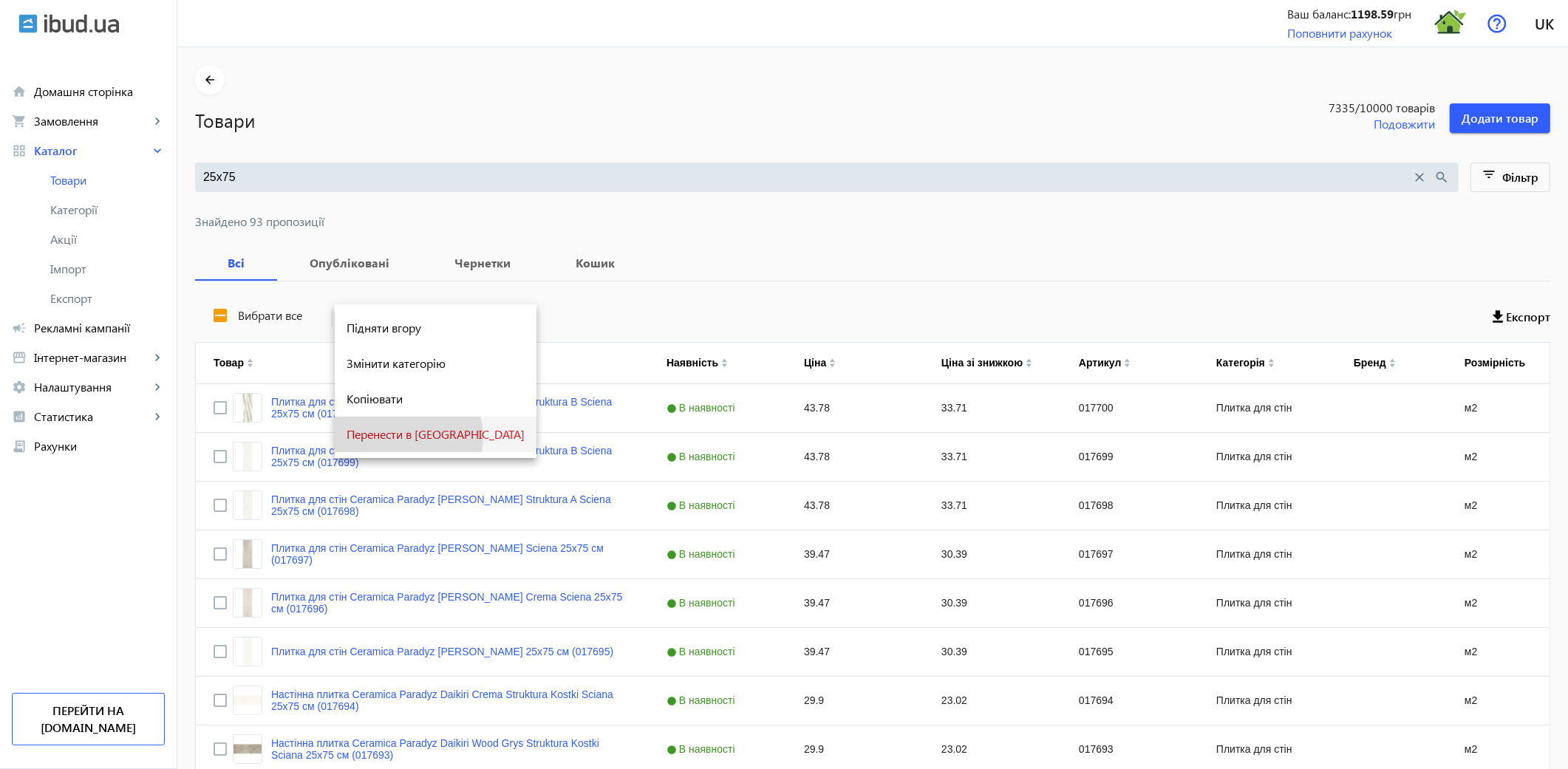
click at [408, 437] on span "Перенести в кошик" at bounding box center [436, 434] width 178 height 12
